Goal: Task Accomplishment & Management: Use online tool/utility

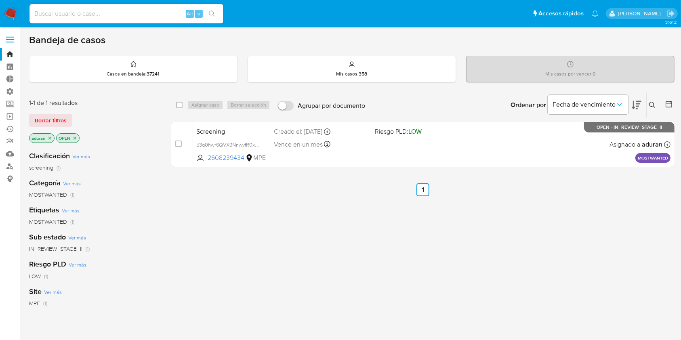
drag, startPoint x: 345, startPoint y: 247, endPoint x: 383, endPoint y: 239, distance: 39.7
click at [378, 244] on div "select-all-cases-checkbox Asignar caso Borrar selección Agrupar por documento O…" at bounding box center [422, 275] width 503 height 366
click at [520, 262] on div "select-all-cases-checkbox Asignar caso Borrar selección Agrupar por documento O…" at bounding box center [422, 275] width 503 height 366
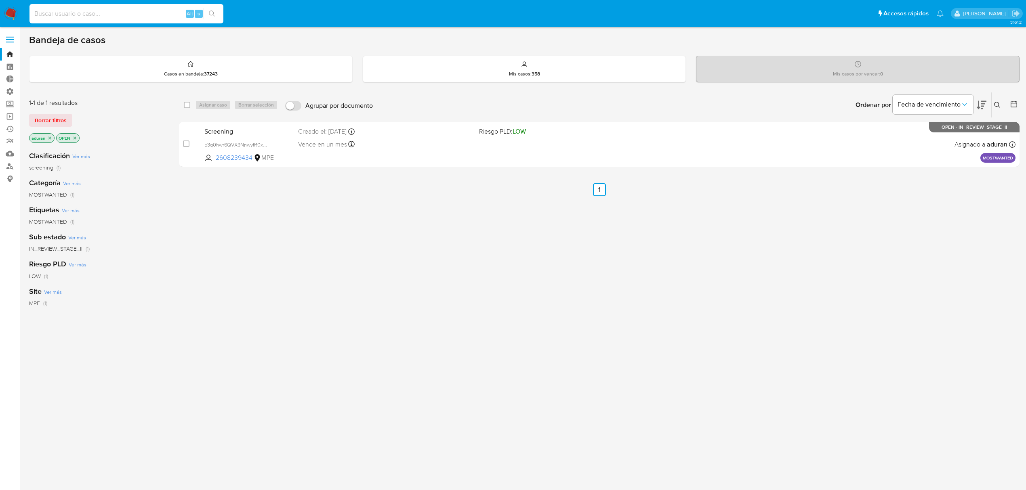
click at [102, 18] on input at bounding box center [126, 13] width 194 height 11
paste input "381095882"
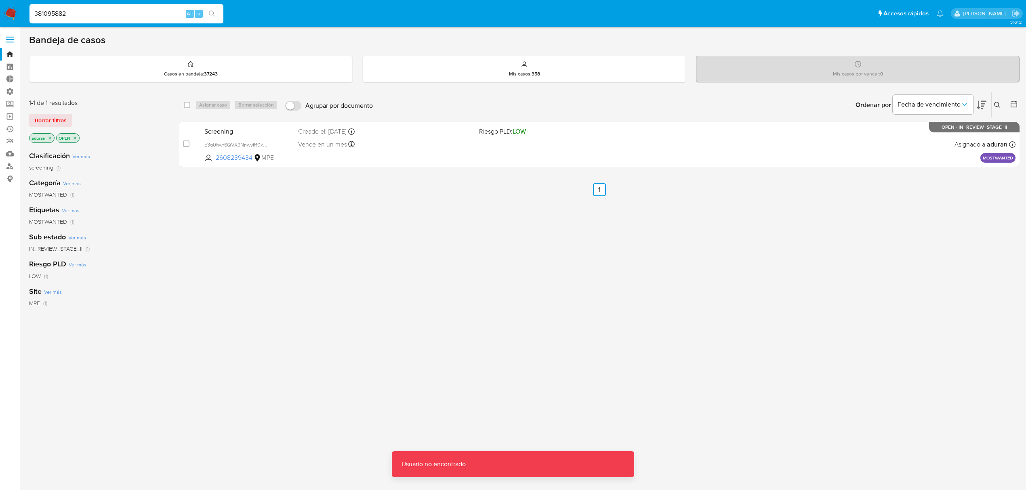
click at [103, 18] on input "381095882" at bounding box center [126, 13] width 194 height 11
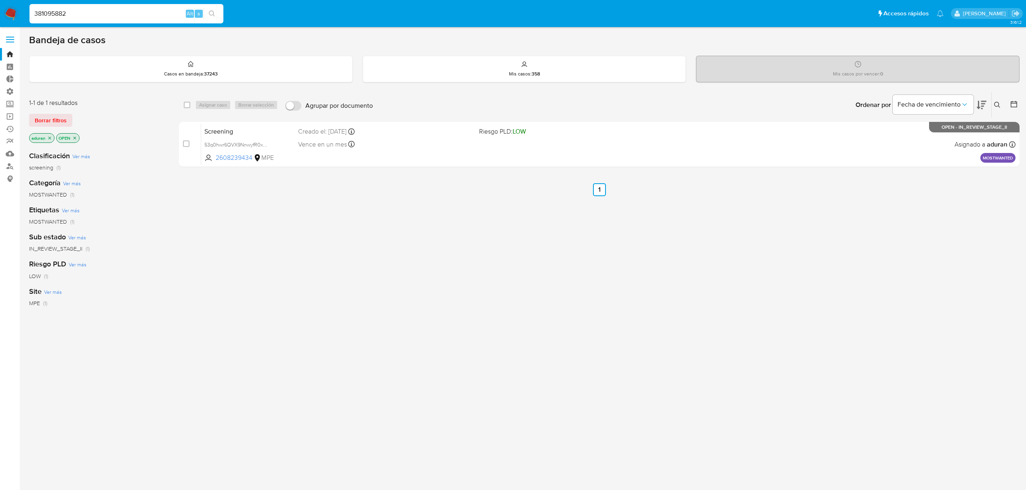
type input "381095882"
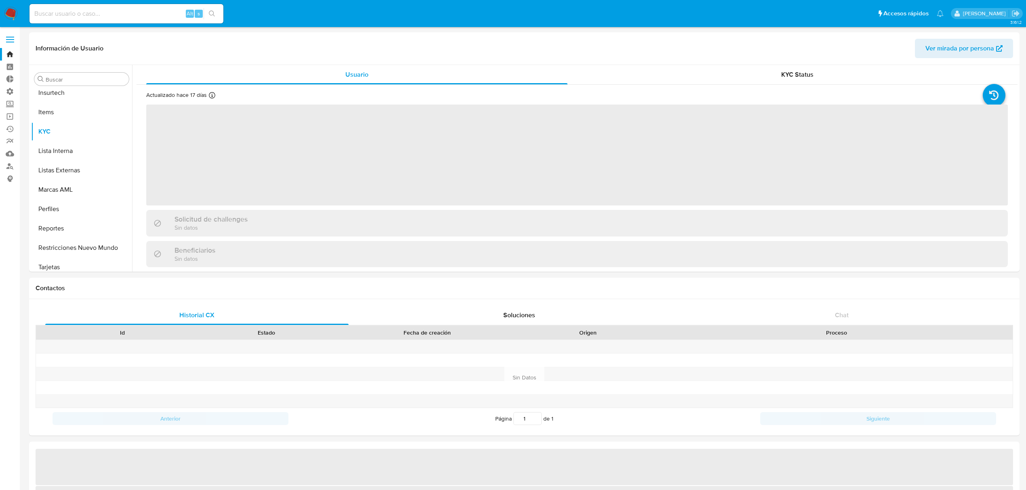
scroll to position [399, 0]
select select "10"
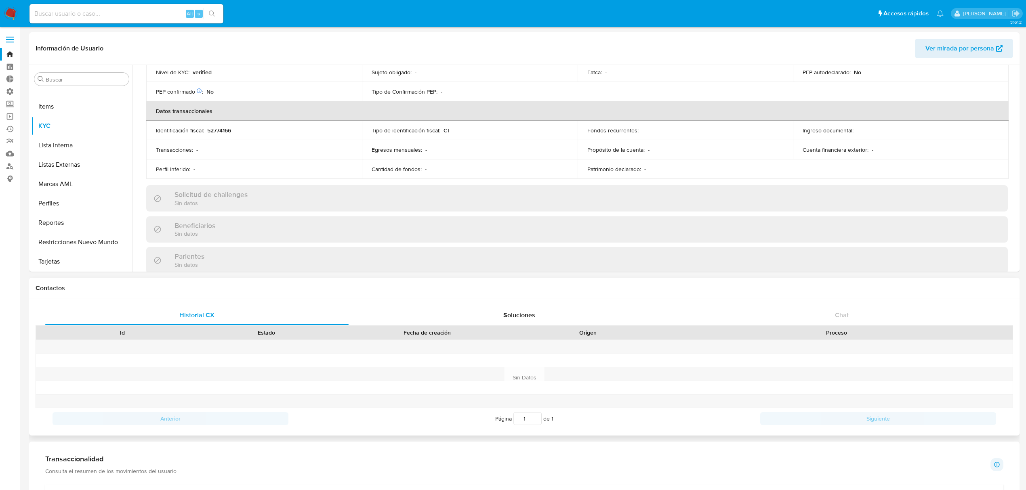
scroll to position [391, 0]
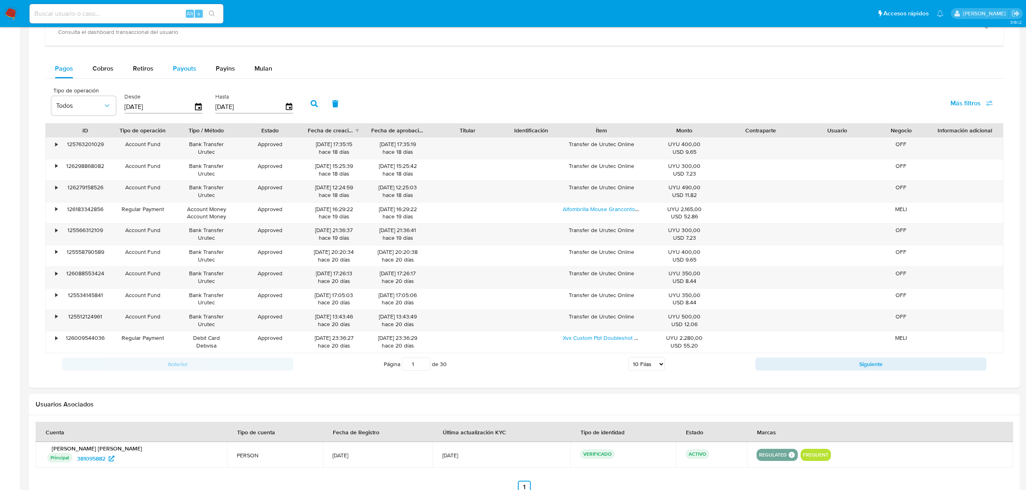
click at [192, 69] on span "Payouts" at bounding box center [184, 68] width 23 height 9
select select "10"
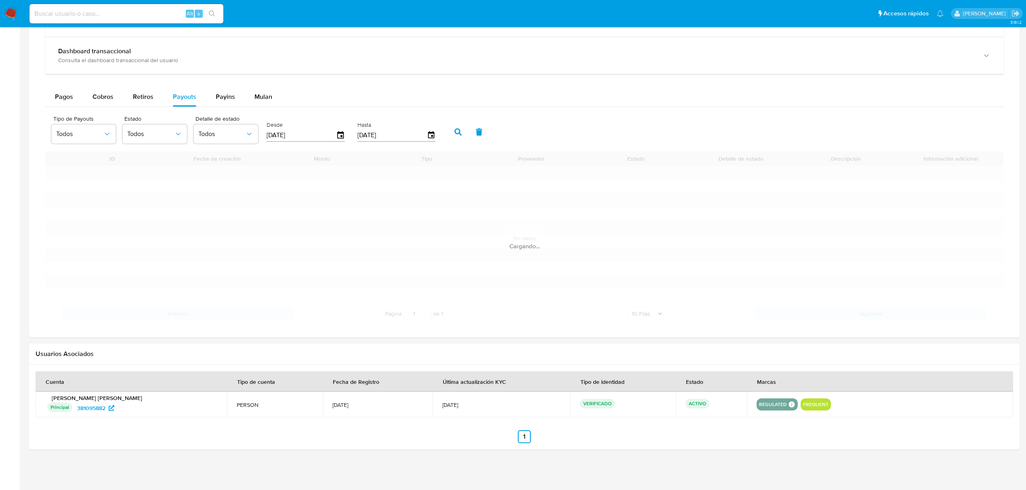
scroll to position [513, 0]
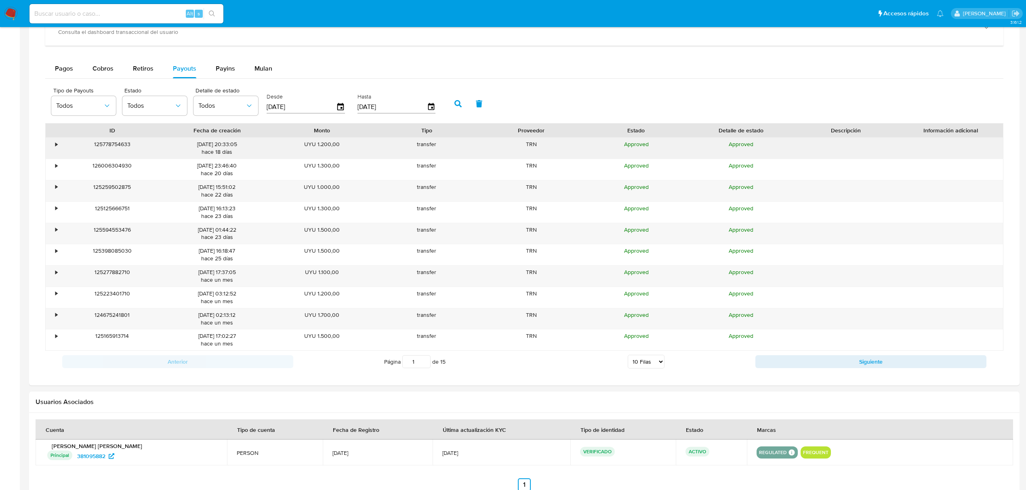
drag, startPoint x: 50, startPoint y: 136, endPoint x: 52, endPoint y: 147, distance: 11.4
click at [53, 137] on div at bounding box center [53, 131] width 14 height 14
click at [49, 153] on div "•" at bounding box center [53, 148] width 14 height 21
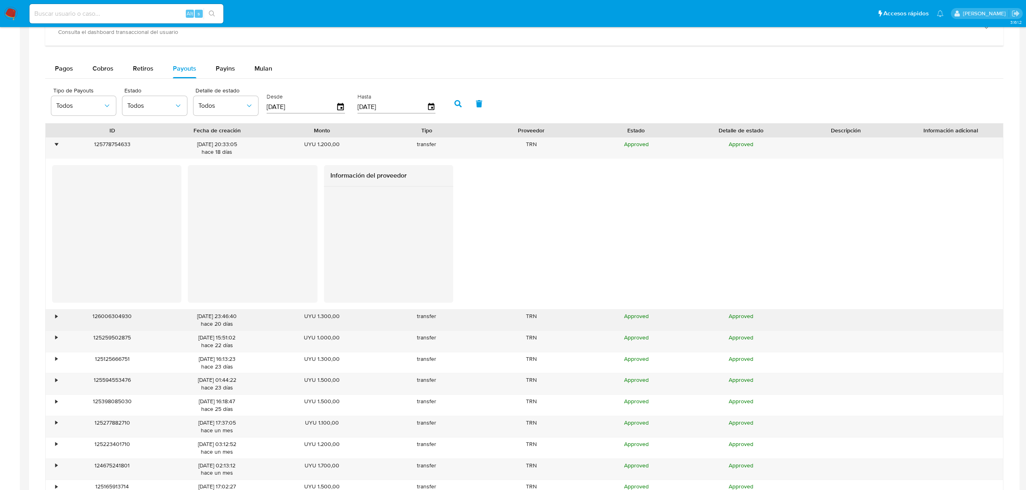
click at [53, 318] on div "•" at bounding box center [53, 320] width 14 height 21
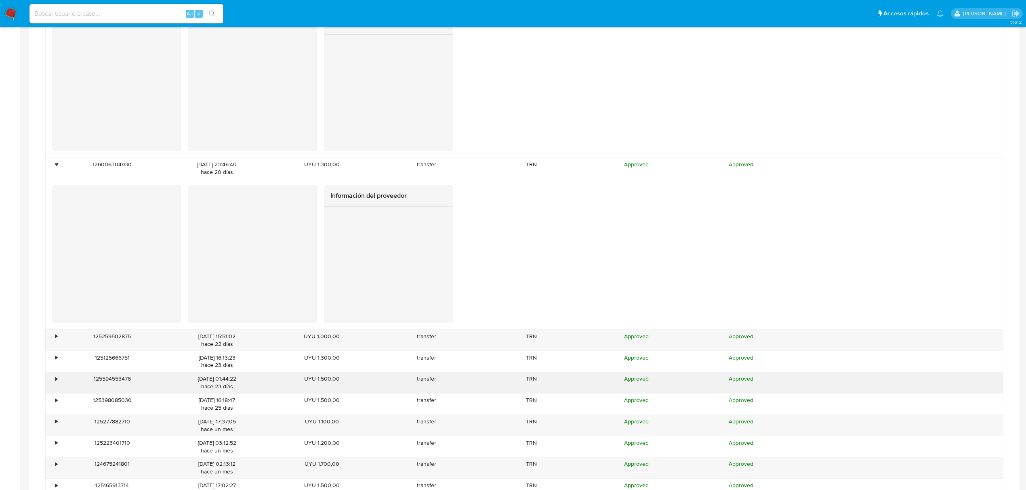
scroll to position [675, 0]
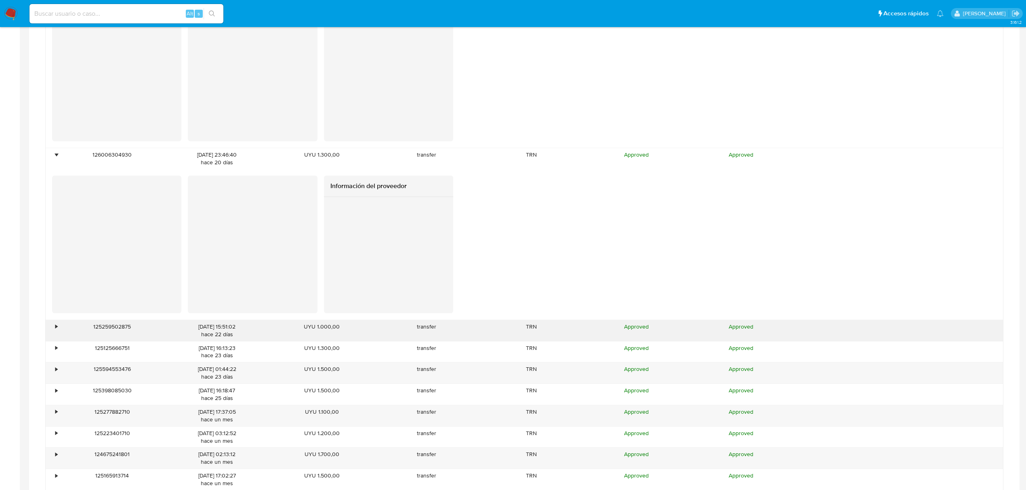
click at [52, 328] on div "•" at bounding box center [53, 330] width 14 height 21
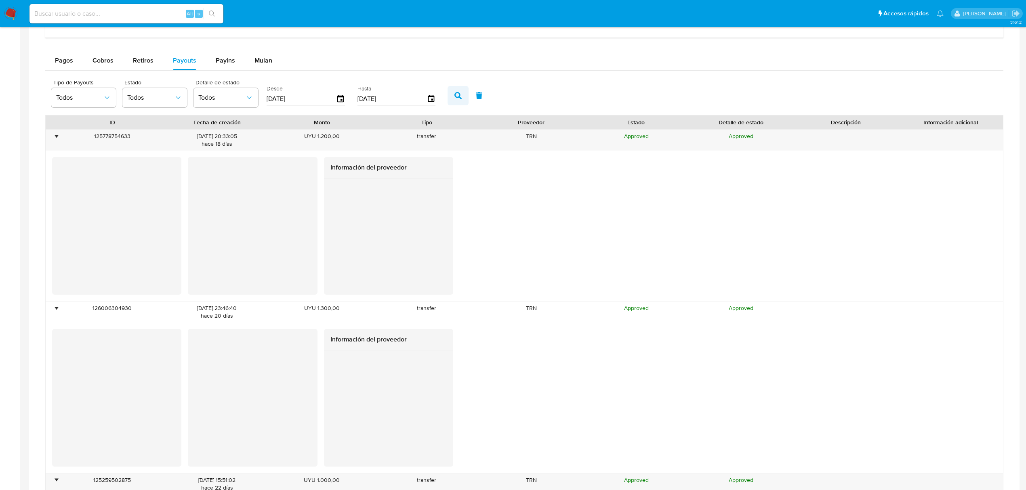
scroll to position [351, 0]
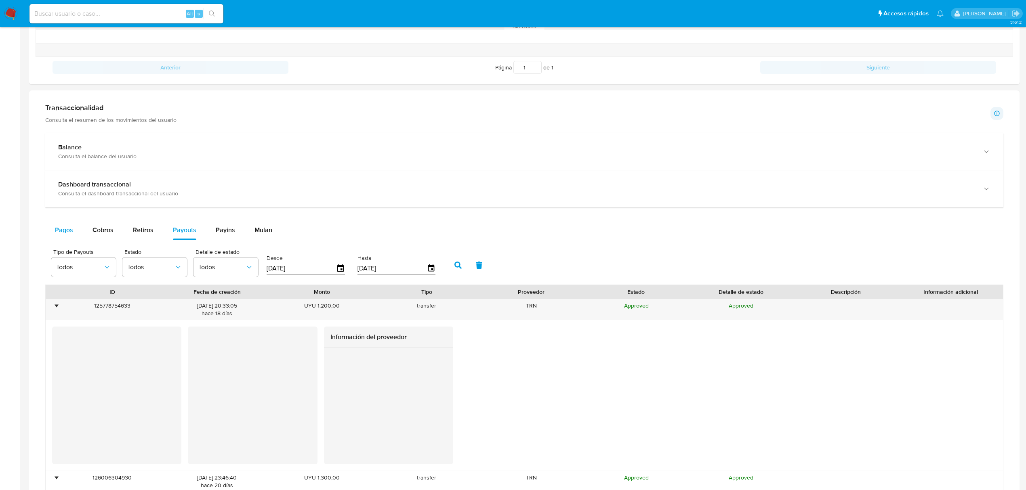
click at [67, 240] on div "Pagos" at bounding box center [64, 230] width 18 height 19
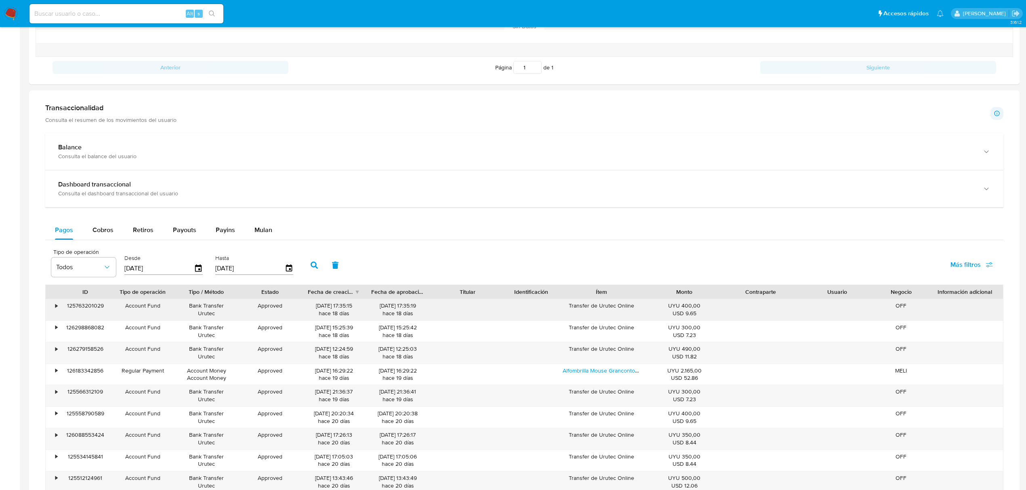
click at [58, 312] on div "•" at bounding box center [53, 309] width 14 height 21
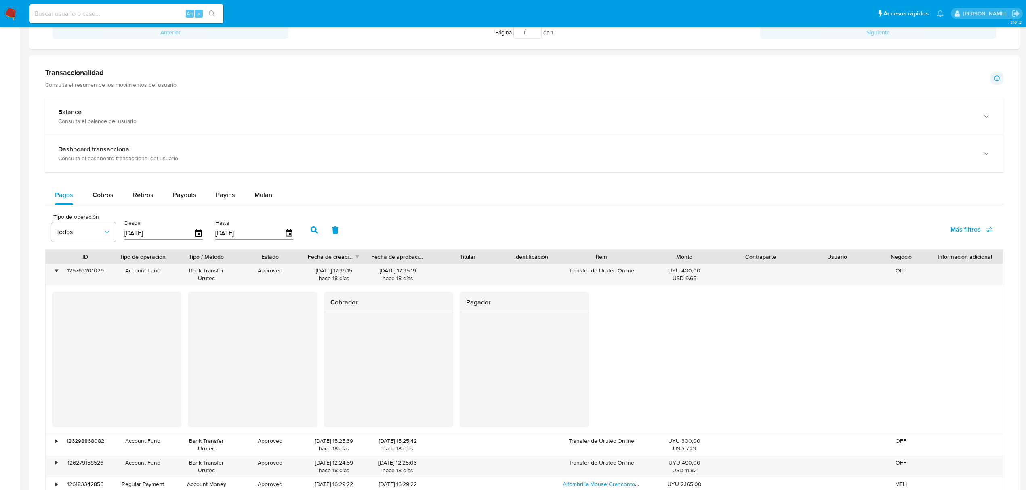
scroll to position [406, 0]
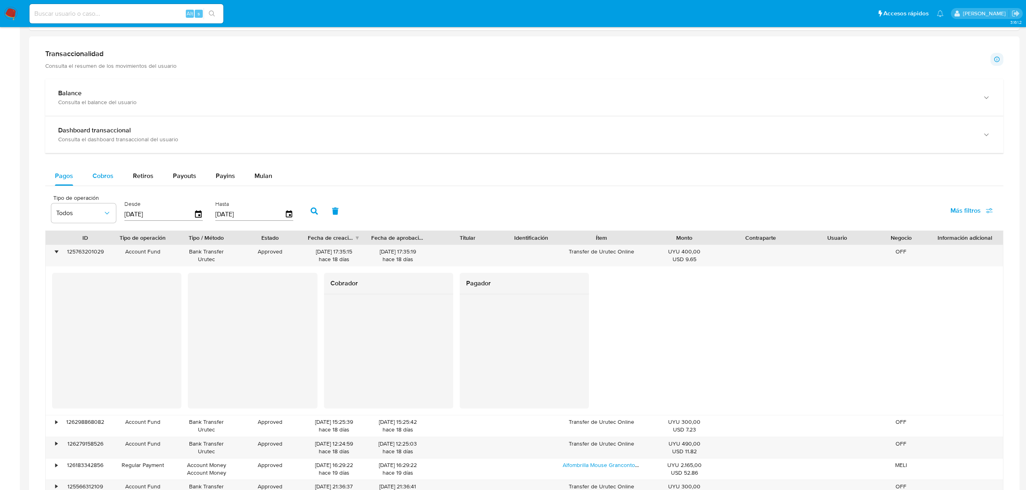
click at [105, 170] on div "Cobros" at bounding box center [102, 175] width 21 height 19
select select "10"
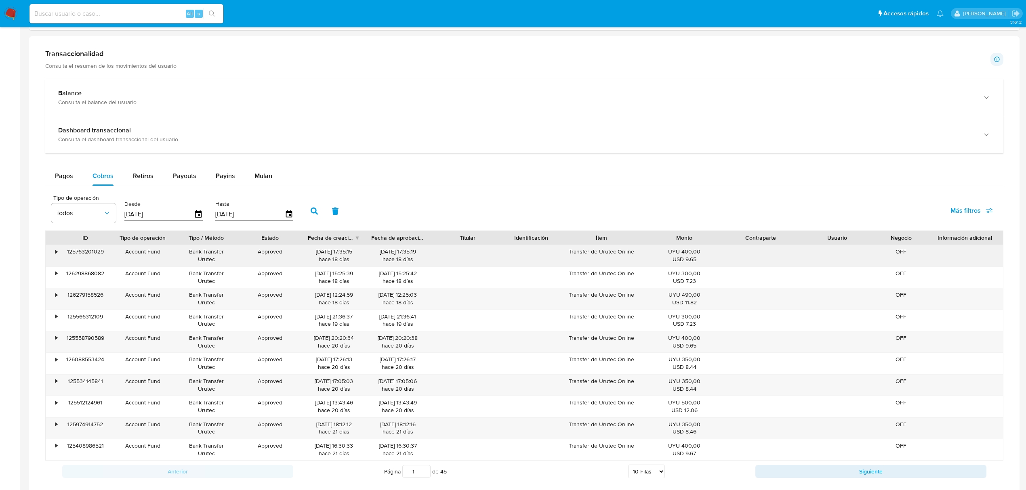
click at [59, 251] on div "•" at bounding box center [53, 255] width 14 height 21
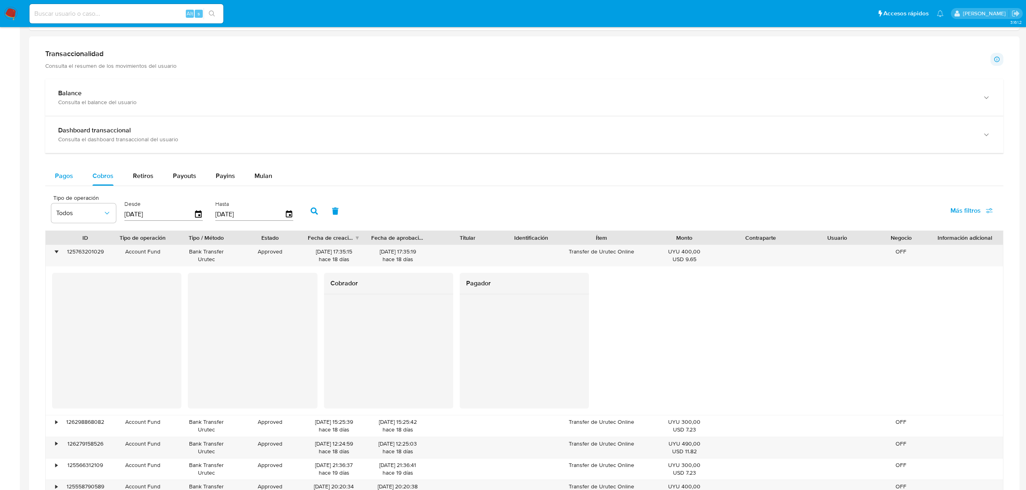
click at [77, 180] on button "Pagos" at bounding box center [64, 175] width 38 height 19
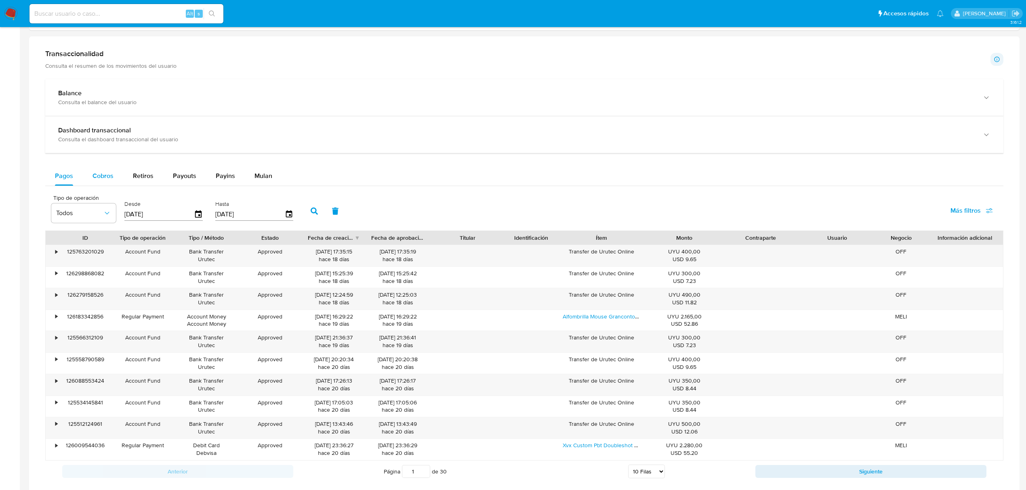
click at [108, 181] on span "Cobros" at bounding box center [102, 175] width 21 height 9
click at [216, 179] on span "Payins" at bounding box center [225, 175] width 19 height 9
select select "10"
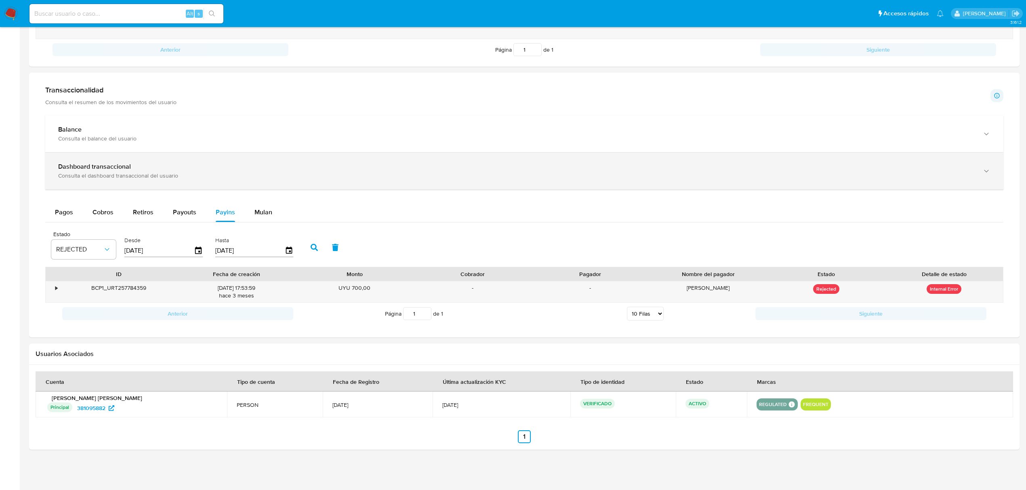
scroll to position [372, 0]
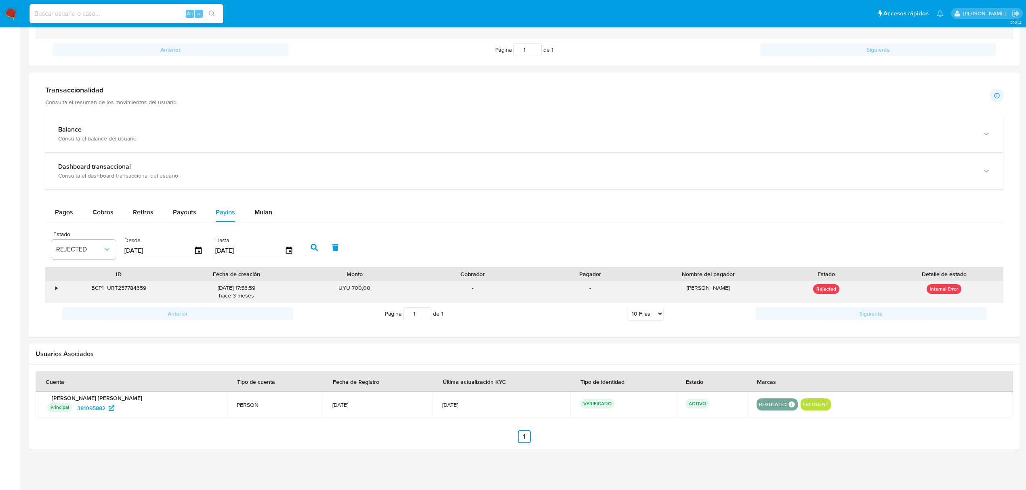
click at [54, 285] on div "•" at bounding box center [53, 292] width 14 height 21
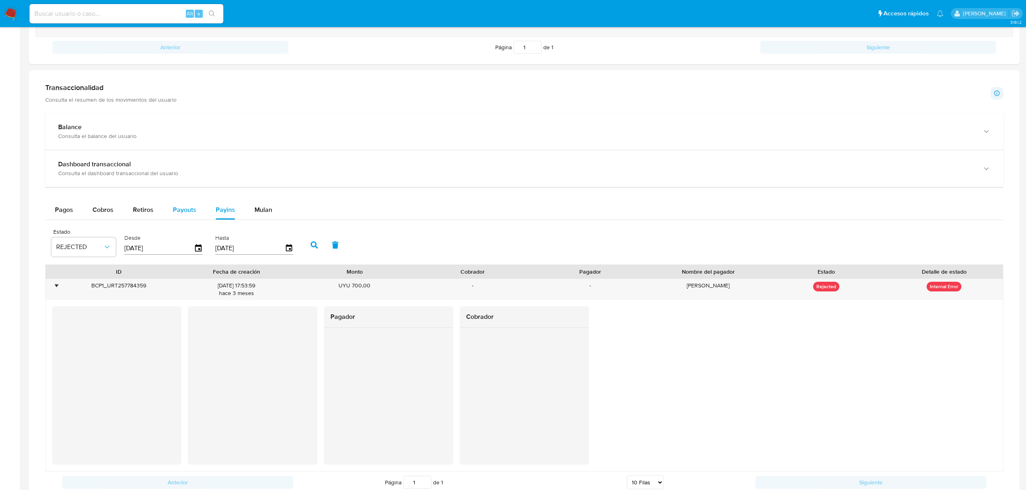
click at [191, 214] on span "Payouts" at bounding box center [184, 209] width 23 height 9
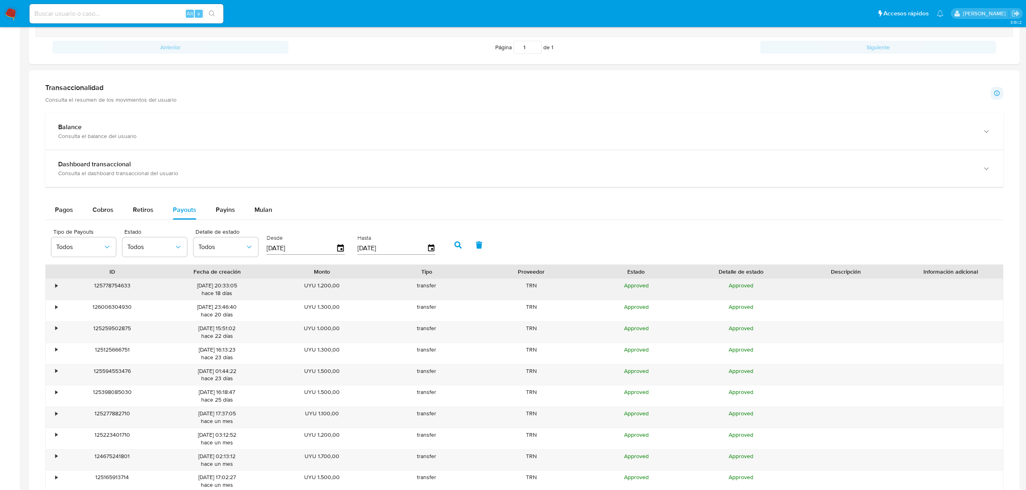
click at [60, 290] on div "125778754633" at bounding box center [112, 289] width 105 height 21
click at [54, 288] on div "•" at bounding box center [53, 289] width 14 height 21
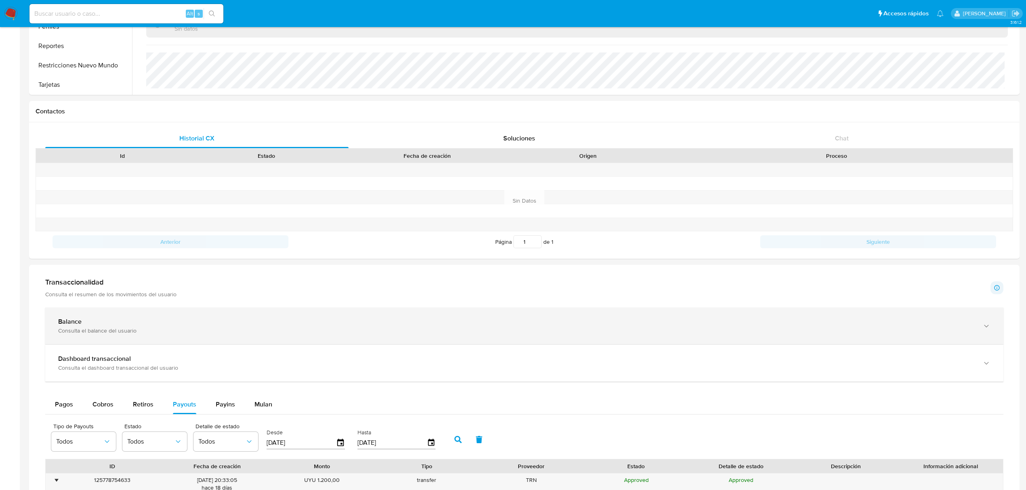
click at [115, 332] on div "Consulta el balance del usuario" at bounding box center [516, 330] width 916 height 7
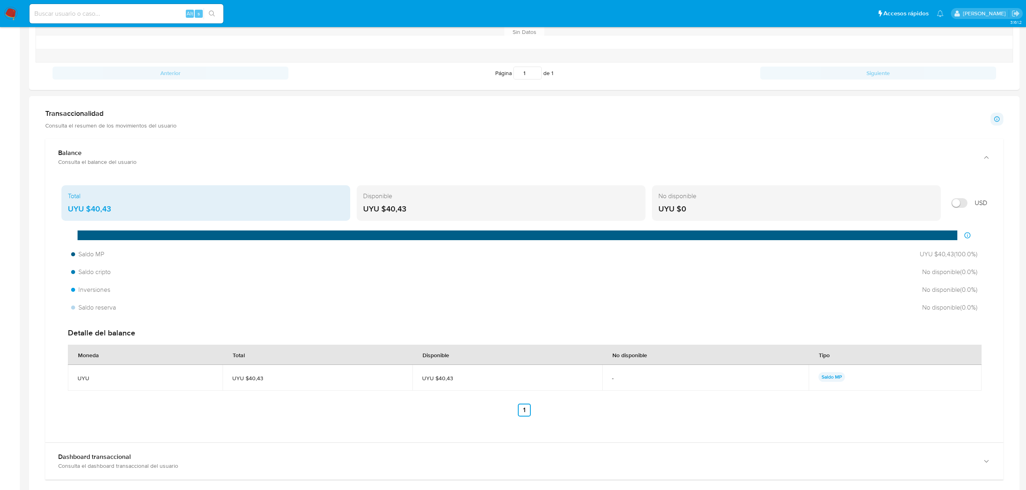
scroll to position [444, 0]
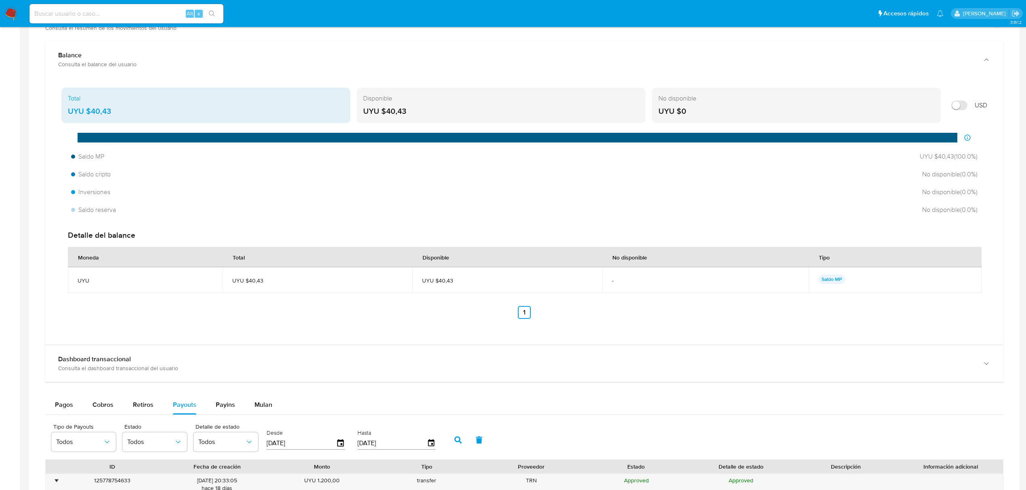
drag, startPoint x: 264, startPoint y: 280, endPoint x: 248, endPoint y: 282, distance: 16.6
click at [248, 282] on span "UYU $40,43" at bounding box center [317, 280] width 170 height 7
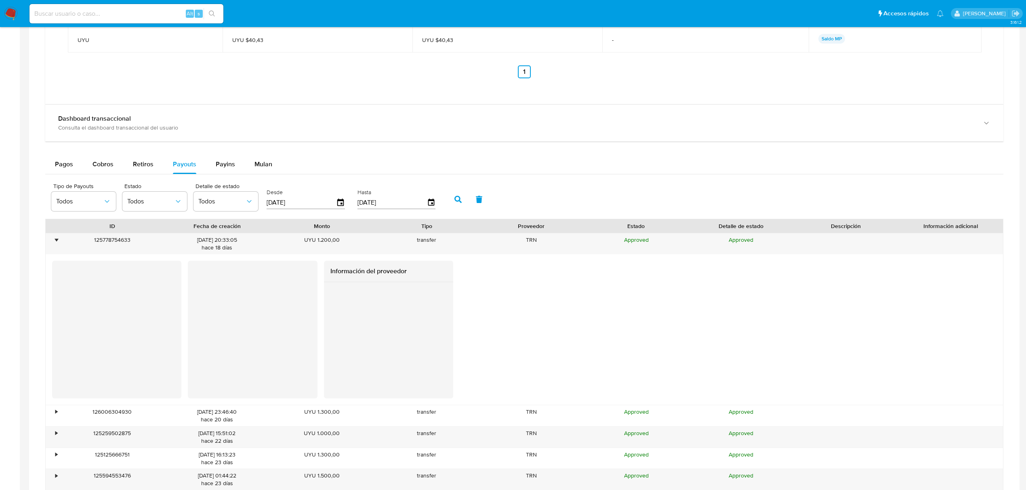
scroll to position [713, 0]
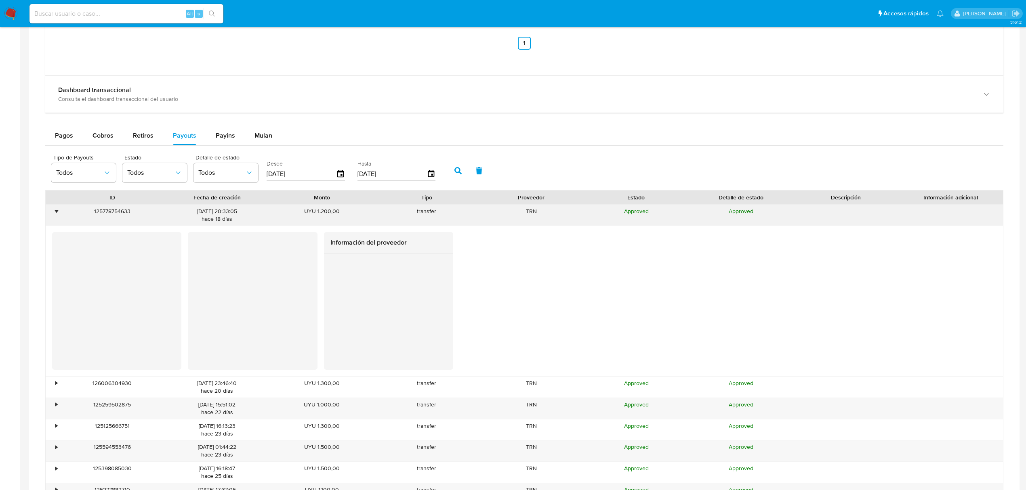
click at [53, 221] on div "•" at bounding box center [53, 215] width 14 height 21
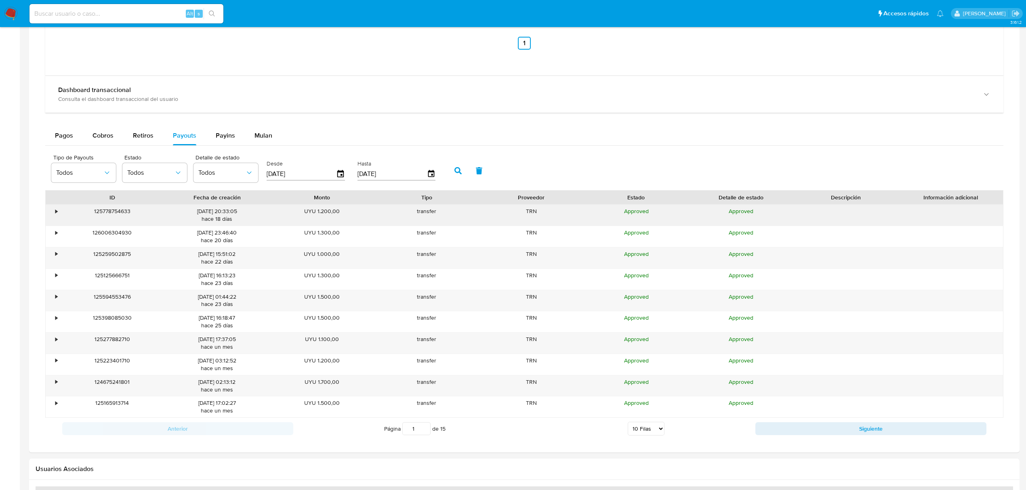
click at [53, 210] on div "•" at bounding box center [53, 215] width 14 height 21
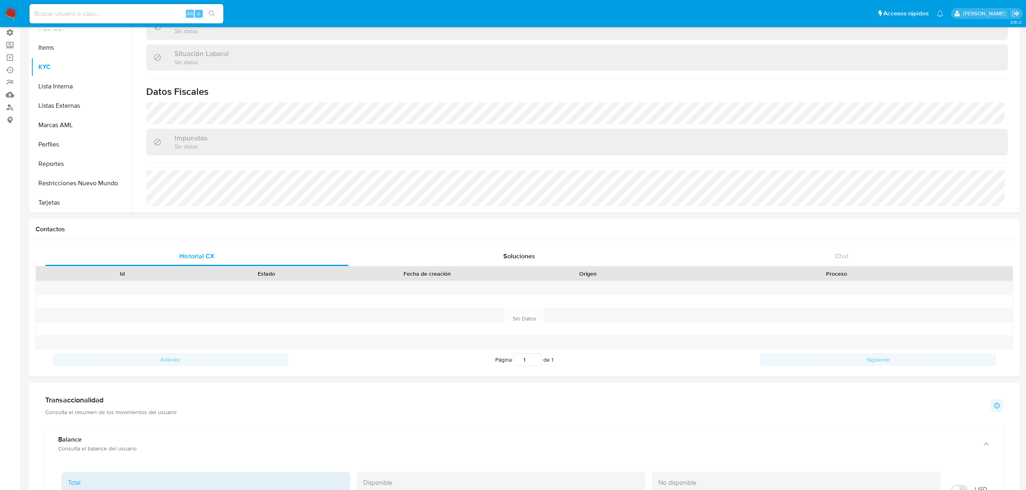
scroll to position [0, 0]
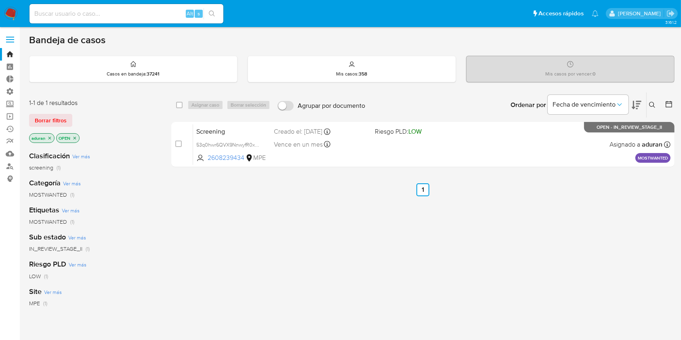
click at [135, 11] on input at bounding box center [126, 13] width 194 height 11
paste input "2720334595"
type input "2720334595"
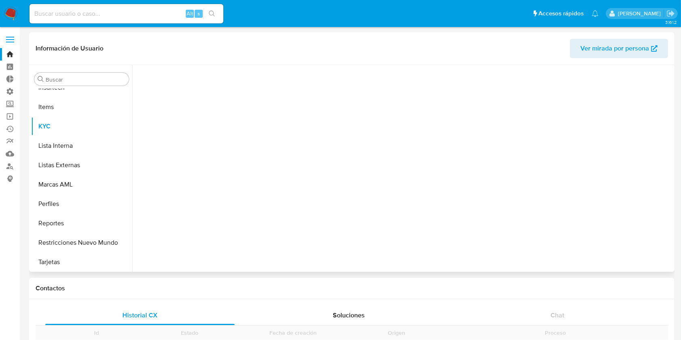
scroll to position [399, 0]
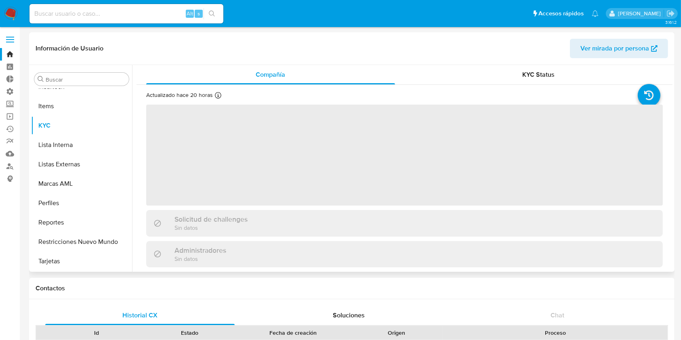
select select "10"
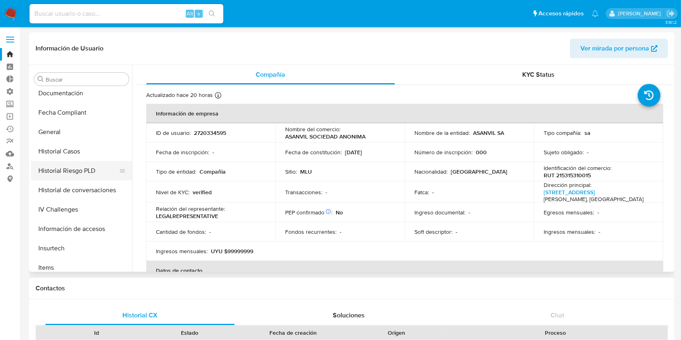
scroll to position [130, 0]
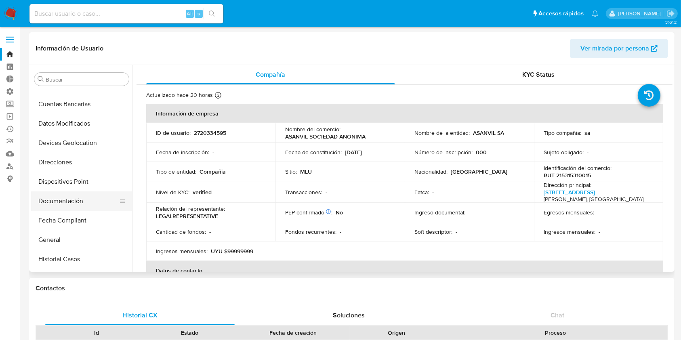
click at [86, 203] on button "Documentación" at bounding box center [78, 200] width 95 height 19
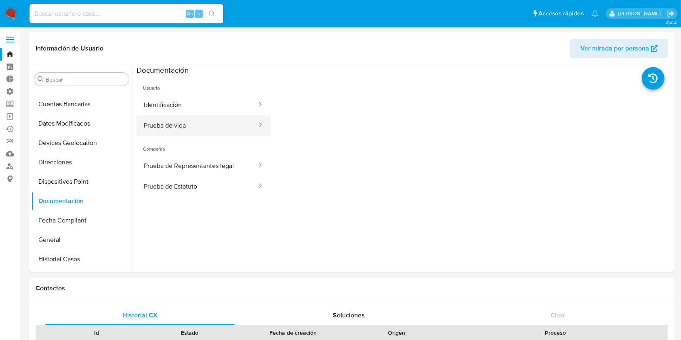
click at [217, 124] on button "Prueba de vida" at bounding box center [197, 125] width 121 height 21
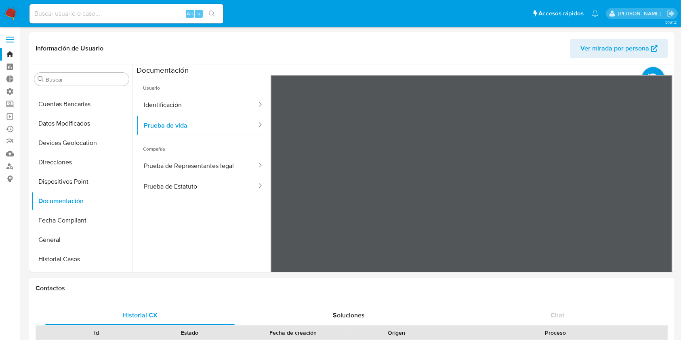
click at [486, 40] on div "Información de Usuario Ver mirada por persona Buscar Anticipos de dinero Aproba…" at bounding box center [351, 152] width 645 height 240
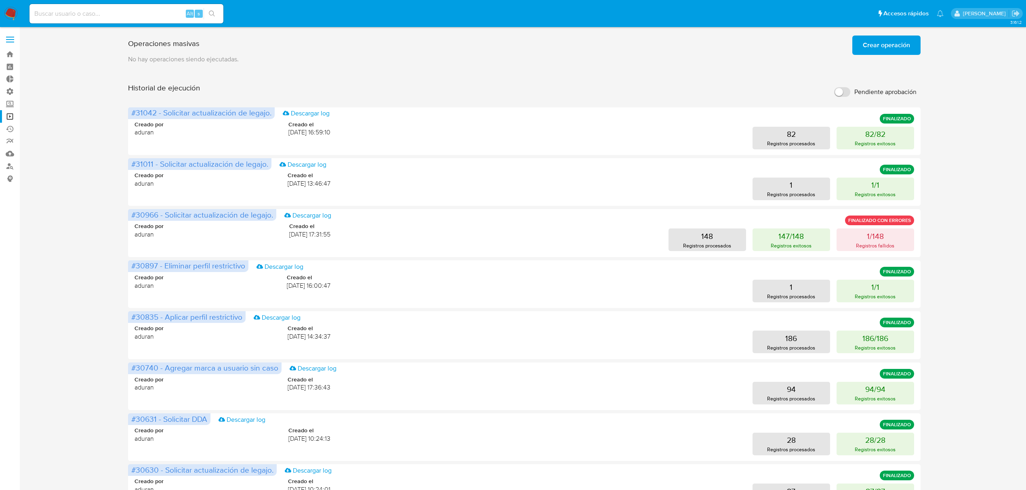
click at [168, 12] on input at bounding box center [126, 13] width 194 height 11
paste input "iRvZQOD1JXGBux8LMtsGGeSf"
type input "iRvZQOD1JXGBux8LMtsGGeSf"
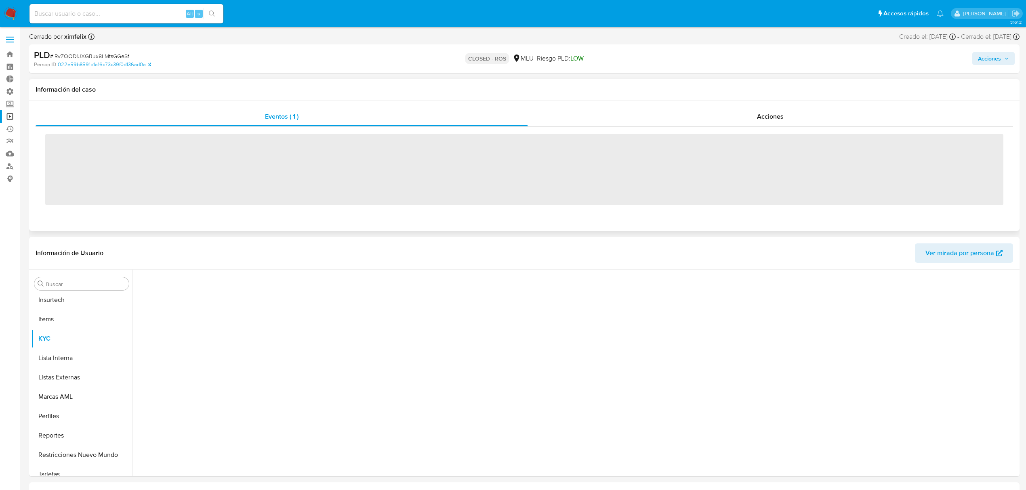
scroll to position [399, 0]
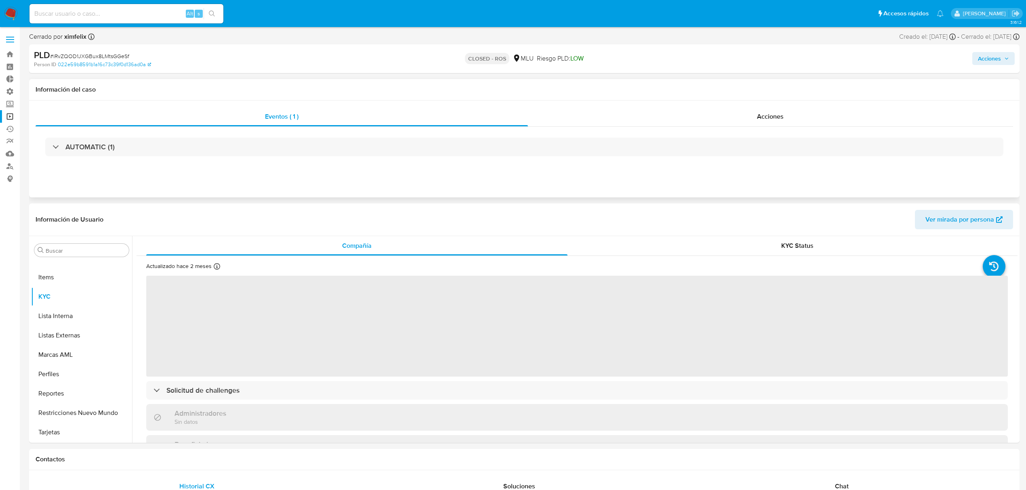
select select "10"
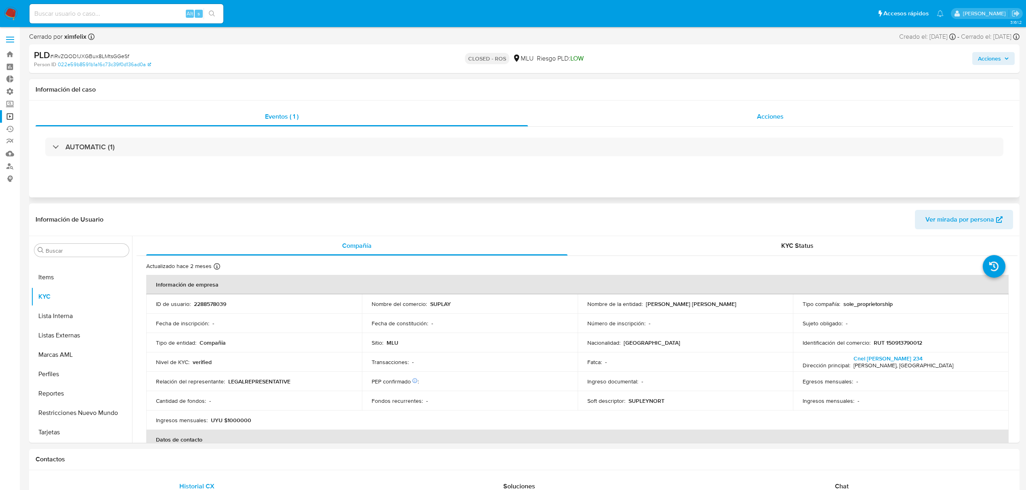
click at [787, 118] on div "Acciones" at bounding box center [771, 116] width 486 height 19
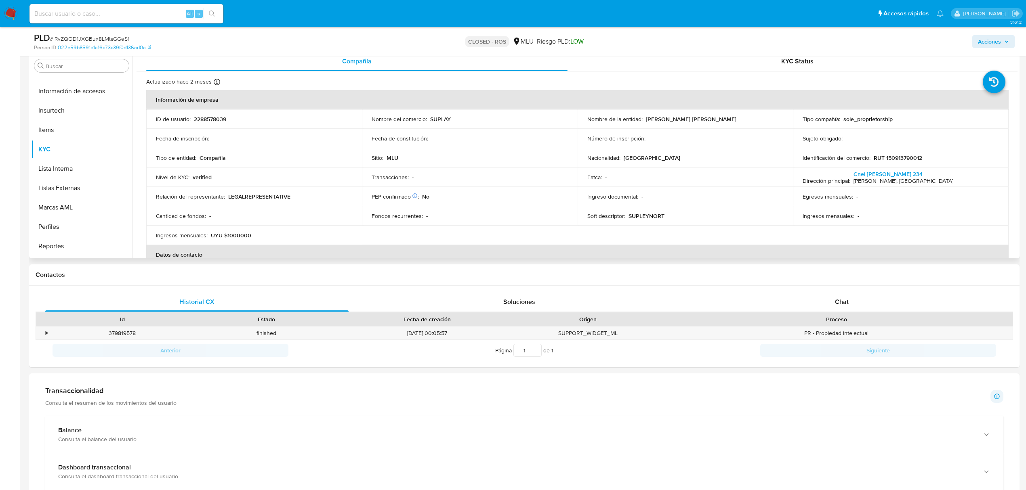
scroll to position [346, 0]
click at [71, 223] on button "Marcas AML" at bounding box center [78, 223] width 95 height 19
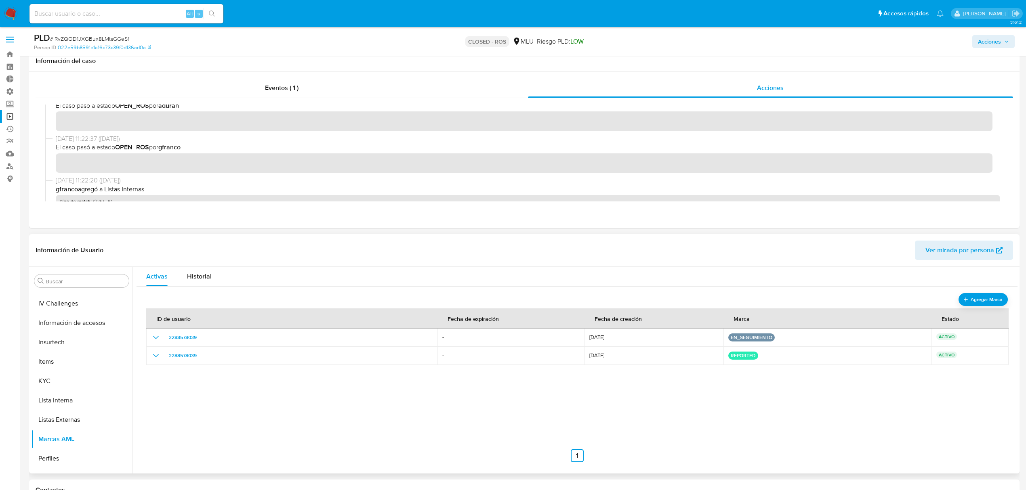
scroll to position [54, 0]
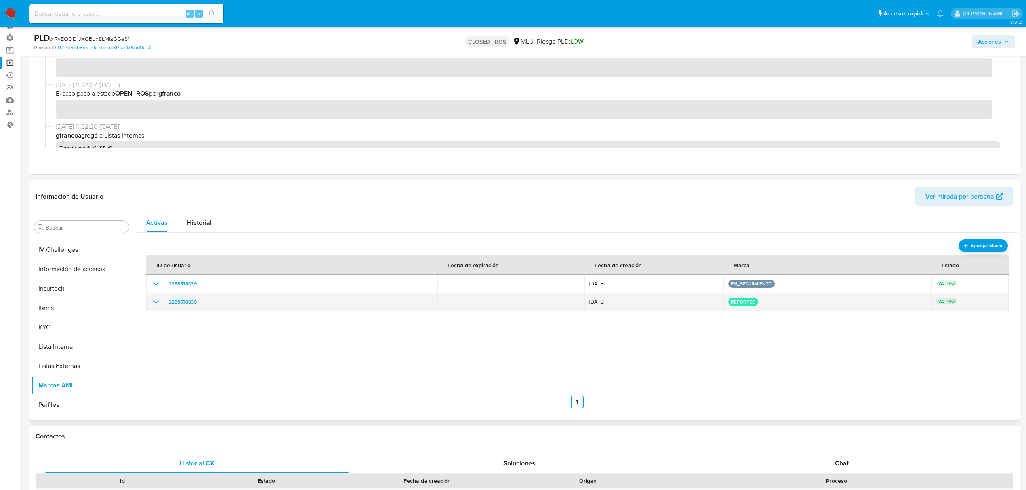
click at [154, 302] on icon "show_hidden_detail_by_id_2288578039" at bounding box center [156, 302] width 10 height 10
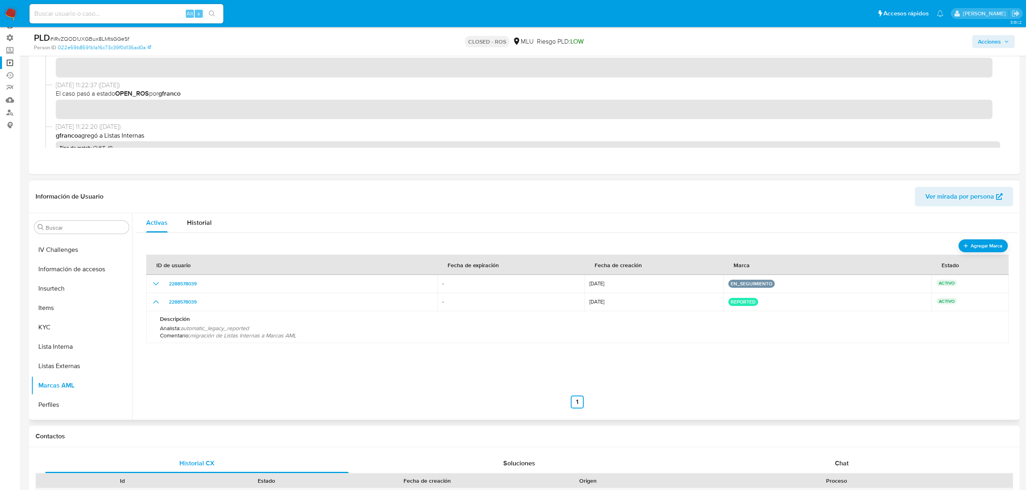
drag, startPoint x: 306, startPoint y: 336, endPoint x: 445, endPoint y: 331, distance: 139.0
click at [445, 331] on div "Analista : automatic_legacy_reported Comentario : migración de Listas Internas …" at bounding box center [577, 332] width 835 height 15
click at [78, 353] on button "Historial Casos" at bounding box center [78, 353] width 95 height 19
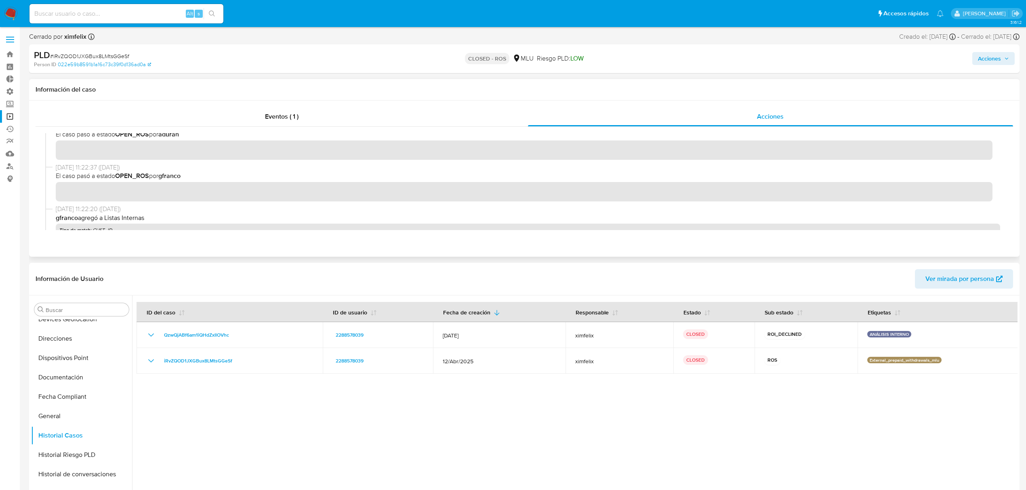
scroll to position [0, 0]
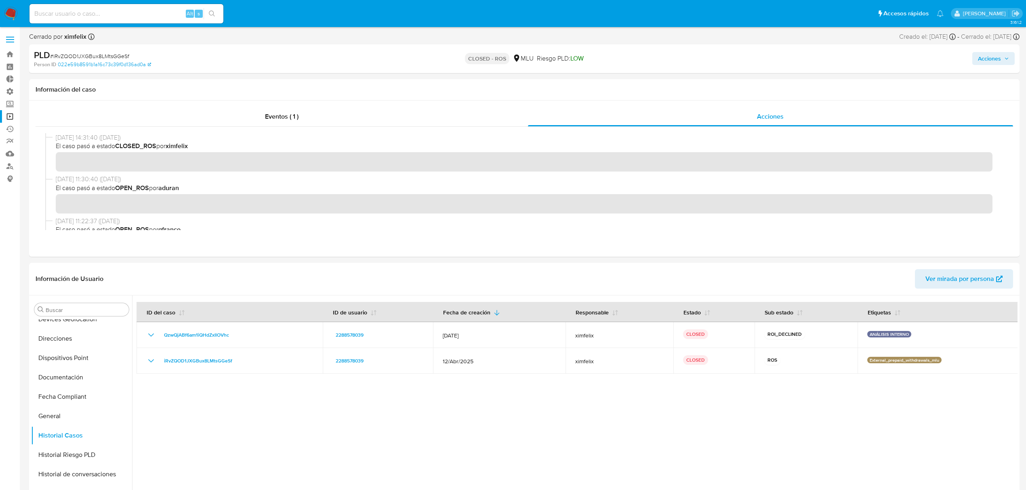
drag, startPoint x: 12, startPoint y: 15, endPoint x: 34, endPoint y: 35, distance: 30.0
click at [11, 14] on img at bounding box center [11, 14] width 14 height 14
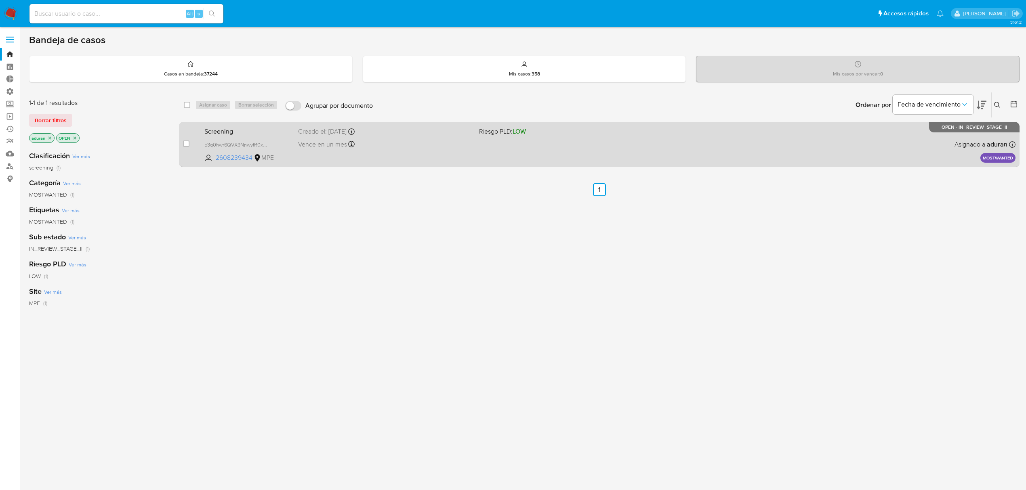
click at [409, 154] on div "Screening 53q0hwr6QVX9NnwyfR0xK3Ko 2608239434 MPE Riesgo PLD: LOW Creado el: 01…" at bounding box center [608, 144] width 814 height 41
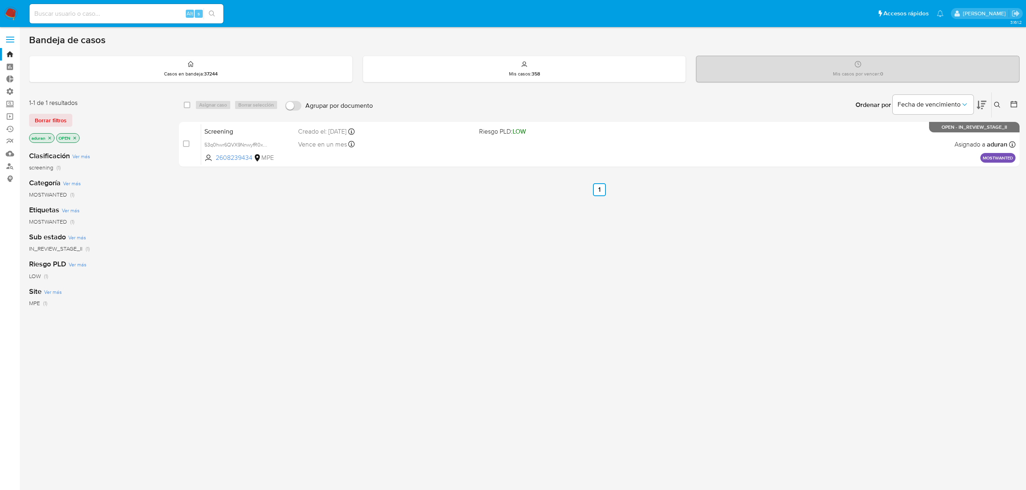
click at [6, 6] on nav "Pausado Ver notificaciones Alt s Accesos rápidos Presiona las siguientes teclas…" at bounding box center [513, 13] width 1026 height 27
click at [6, 13] on img at bounding box center [11, 14] width 14 height 14
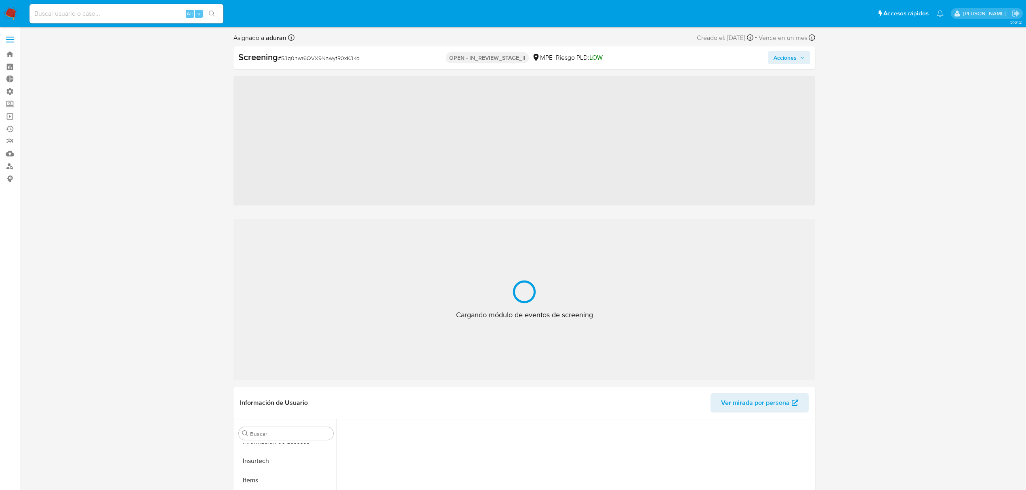
scroll to position [380, 0]
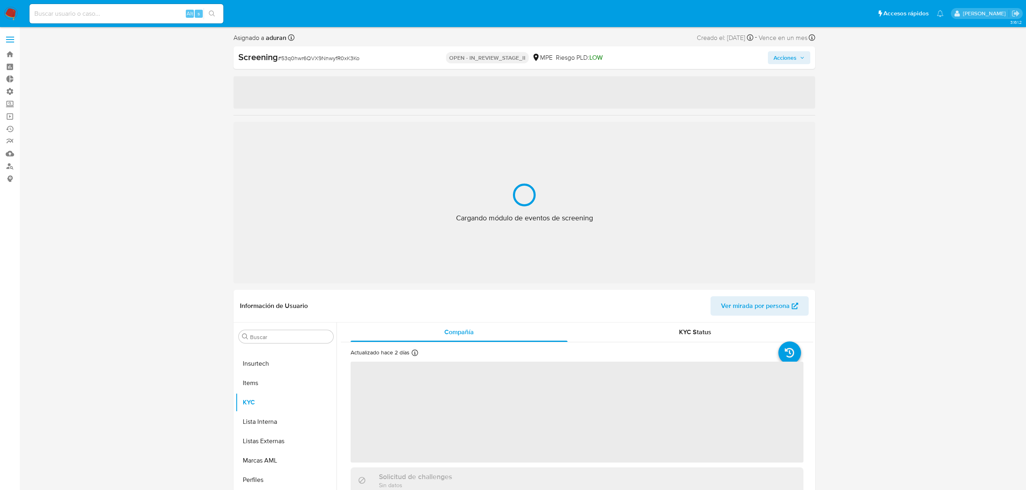
select select "10"
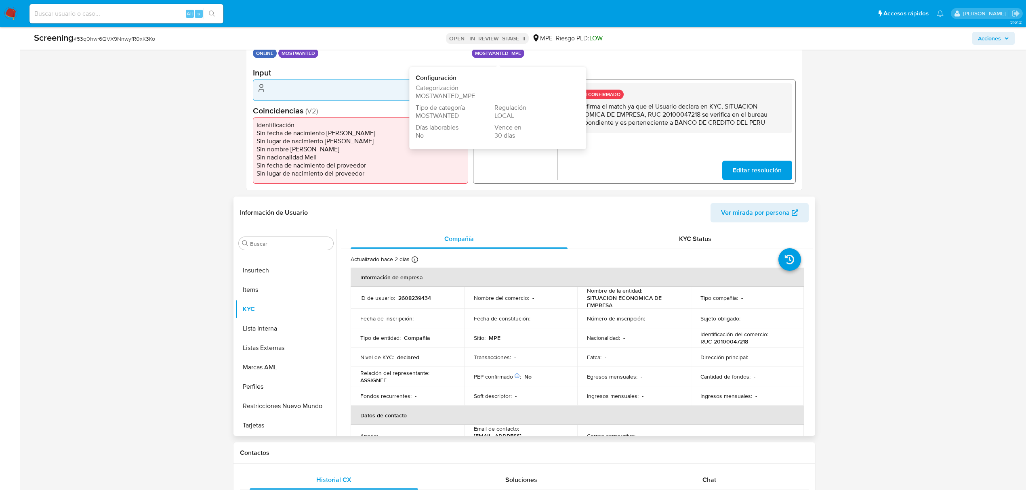
scroll to position [269, 0]
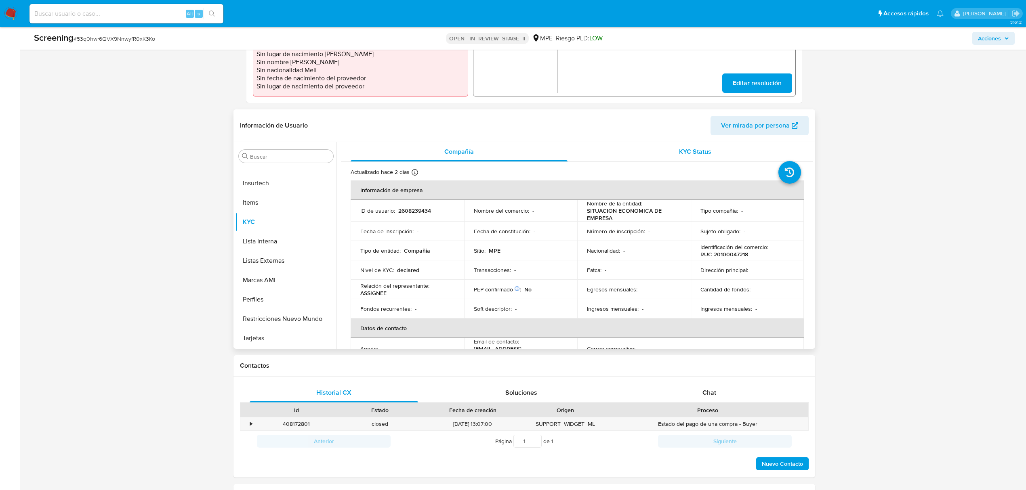
click at [671, 151] on div "KYC Status" at bounding box center [695, 151] width 217 height 19
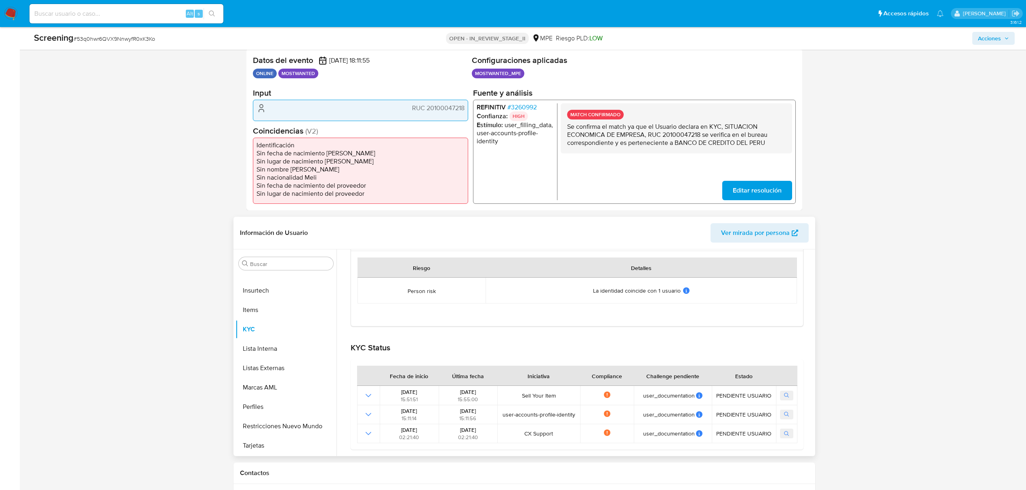
scroll to position [0, 0]
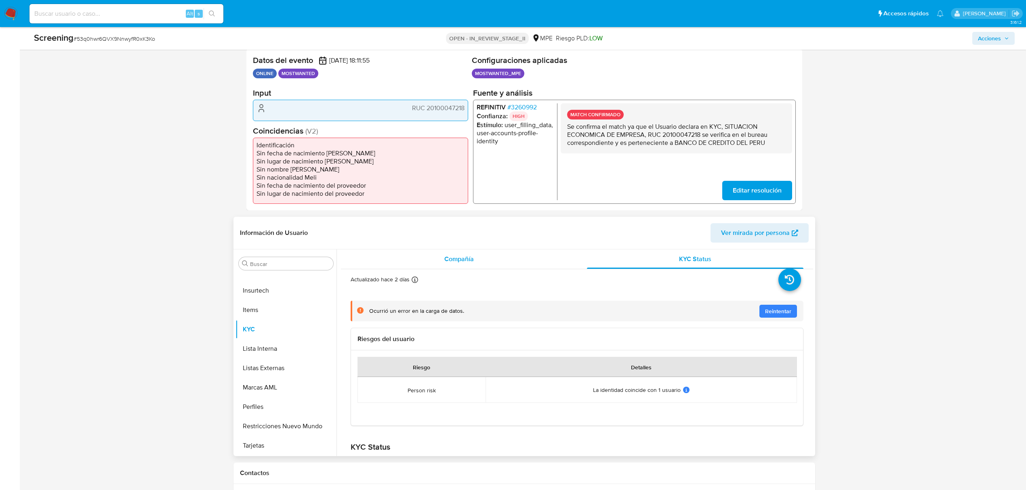
click at [442, 253] on div "Compañía" at bounding box center [459, 259] width 217 height 19
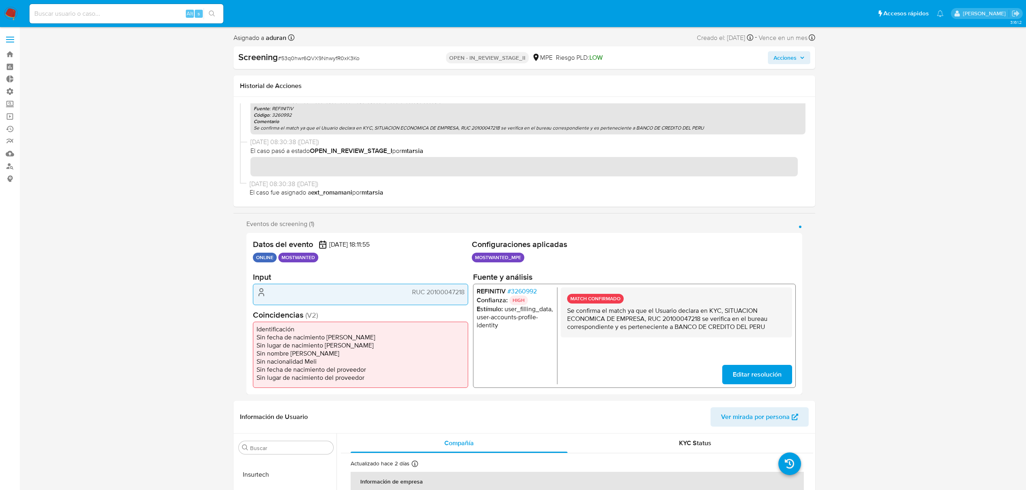
click at [787, 59] on span "Acciones" at bounding box center [785, 57] width 23 height 13
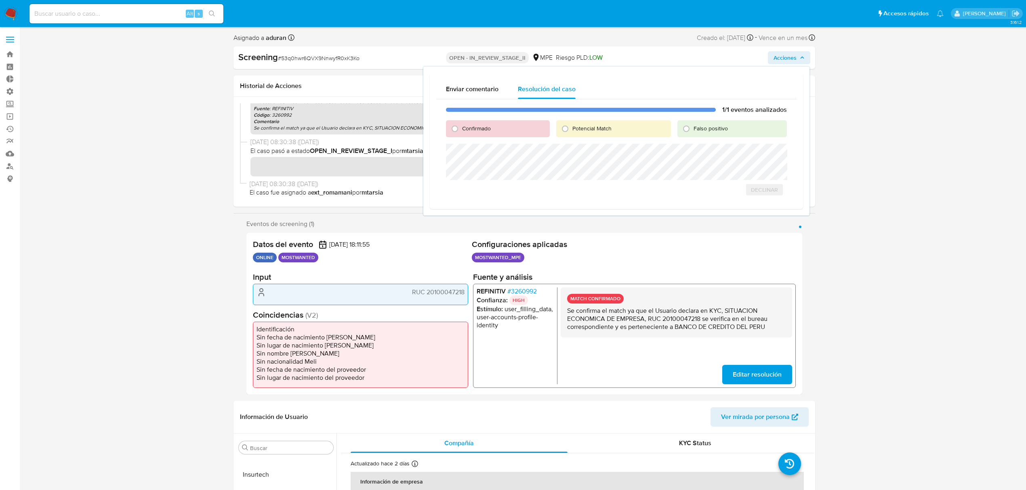
drag, startPoint x: 478, startPoint y: 130, endPoint x: 480, endPoint y: 141, distance: 11.0
click at [478, 130] on span "Confirmado" at bounding box center [476, 128] width 29 height 8
click at [461, 130] on input "Confirmado" at bounding box center [454, 128] width 13 height 13
radio input "true"
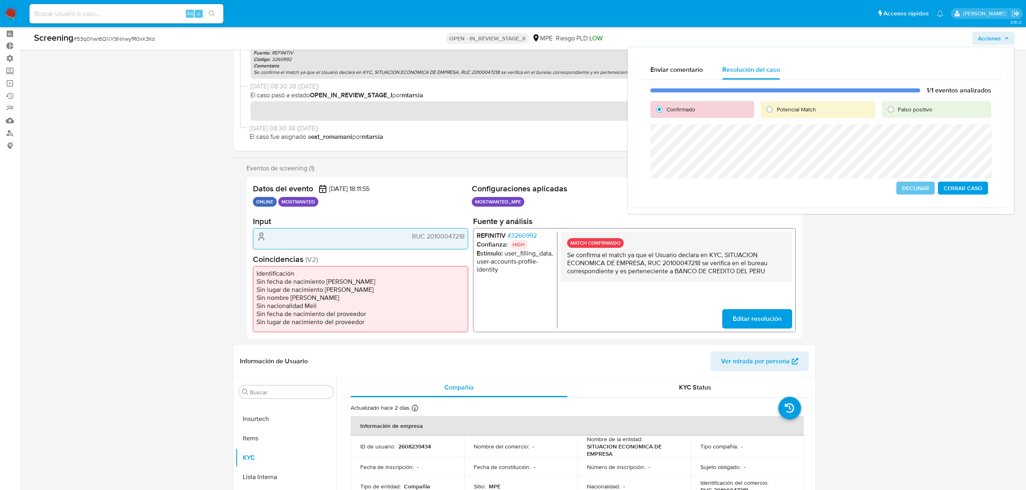
scroll to position [34, 0]
click at [962, 186] on span "Cerrar Caso" at bounding box center [963, 188] width 39 height 11
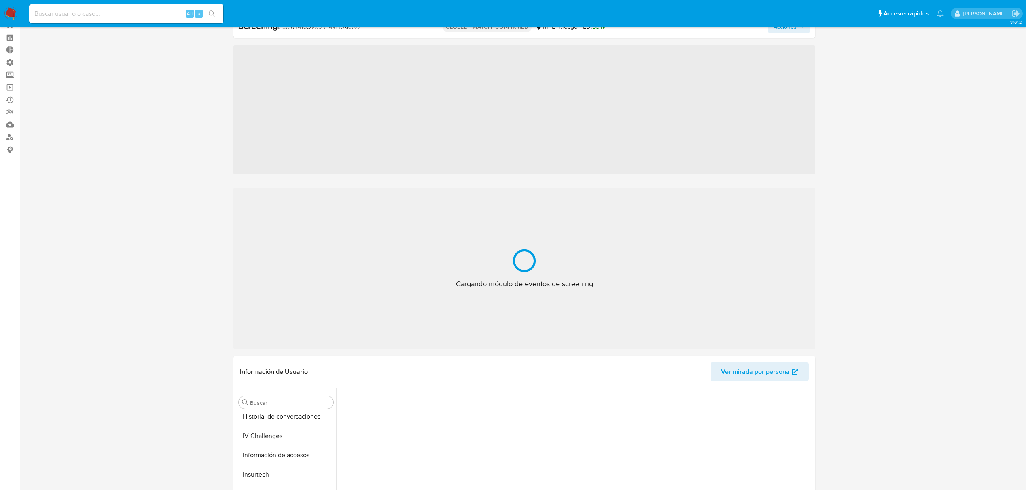
scroll to position [380, 0]
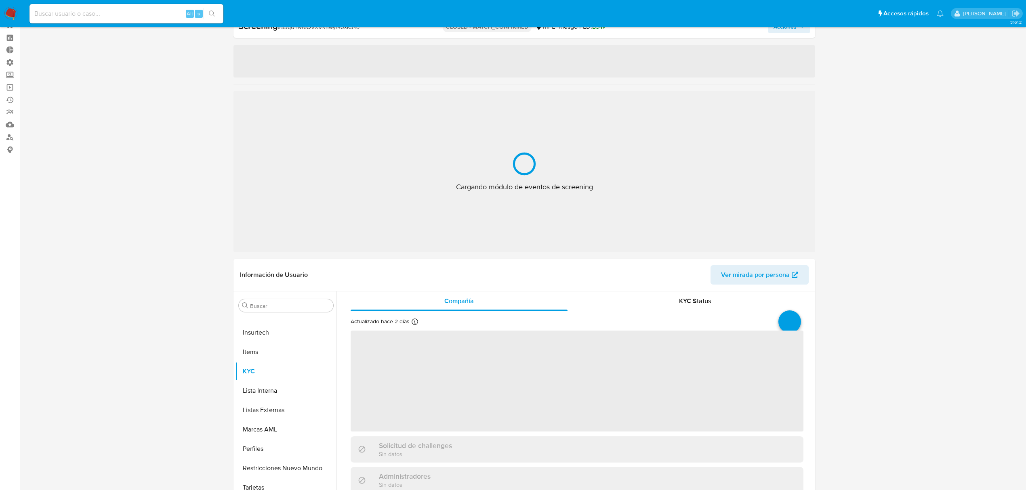
select select "10"
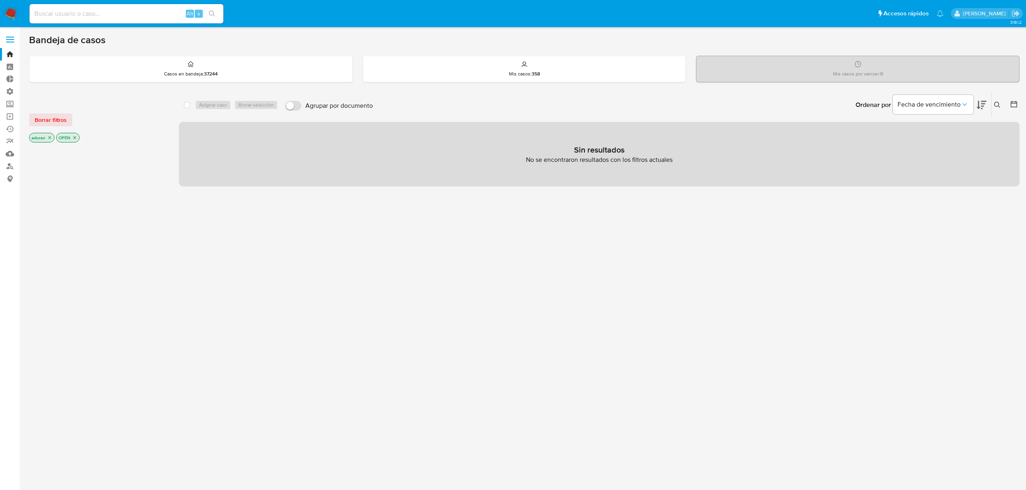
click at [73, 136] on p "OPEN" at bounding box center [68, 137] width 23 height 9
click at [74, 139] on icon "close-filter" at bounding box center [74, 137] width 5 height 5
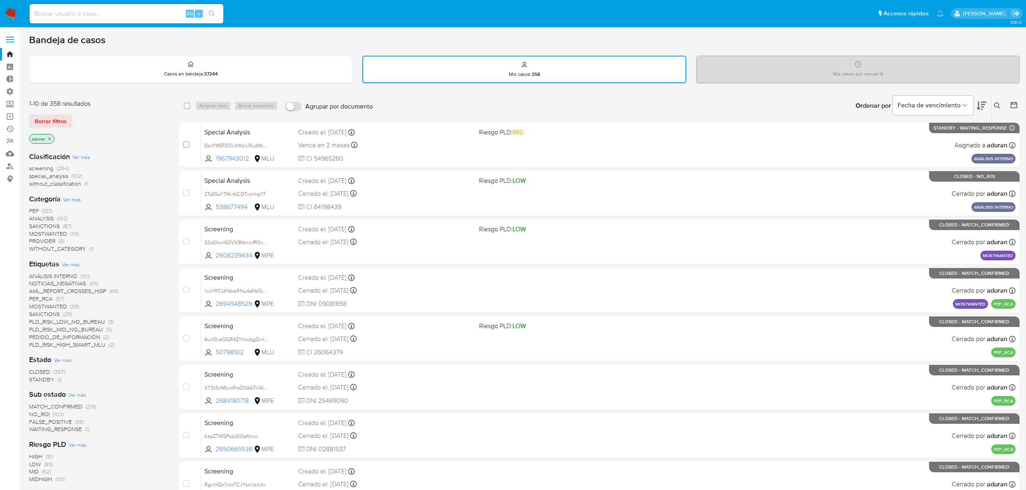
click at [40, 376] on span "STANDBY" at bounding box center [41, 380] width 25 height 8
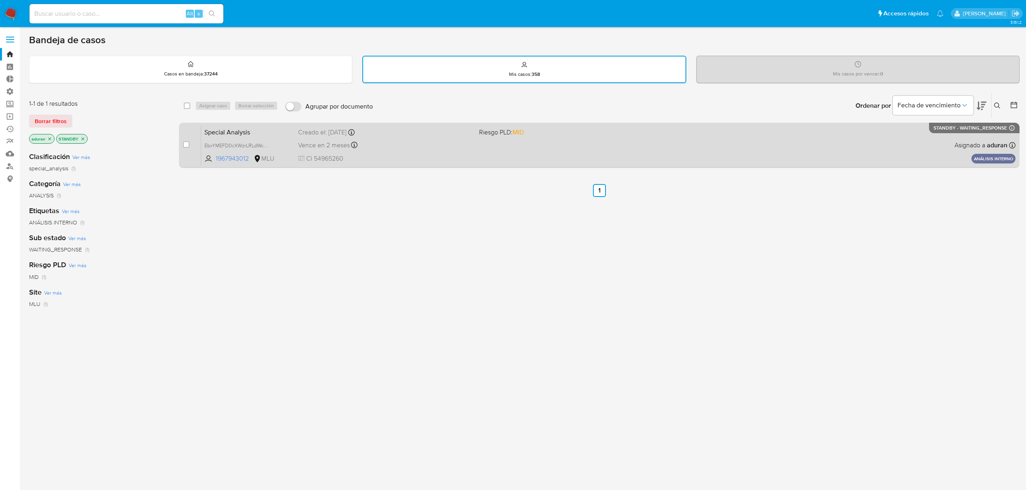
click at [626, 135] on span "Riesgo PLD: MID" at bounding box center [566, 131] width 174 height 11
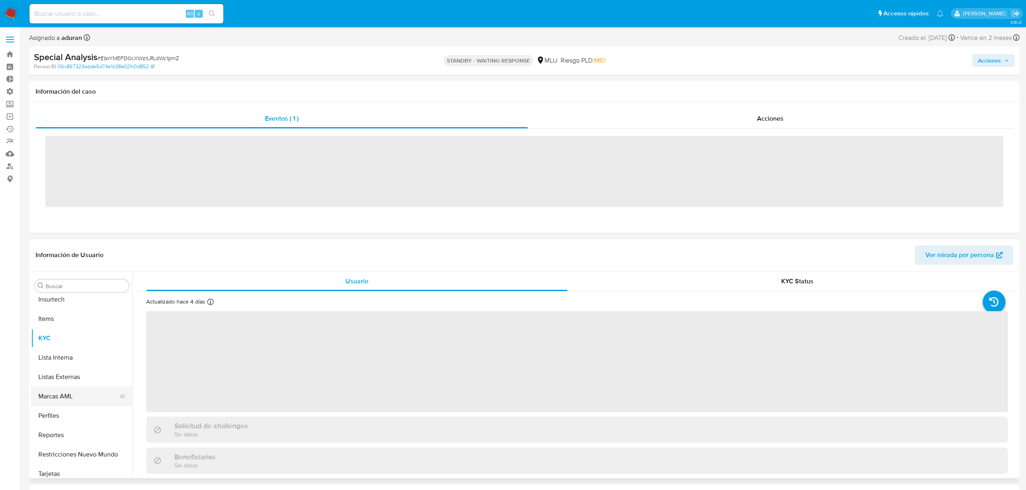
scroll to position [399, 0]
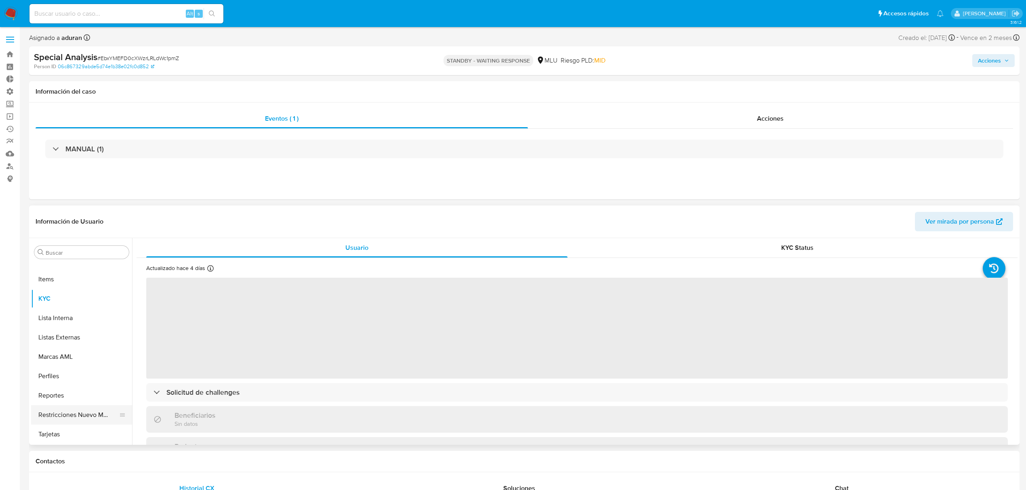
click at [73, 415] on button "Restricciones Nuevo Mundo" at bounding box center [78, 415] width 95 height 19
select select "10"
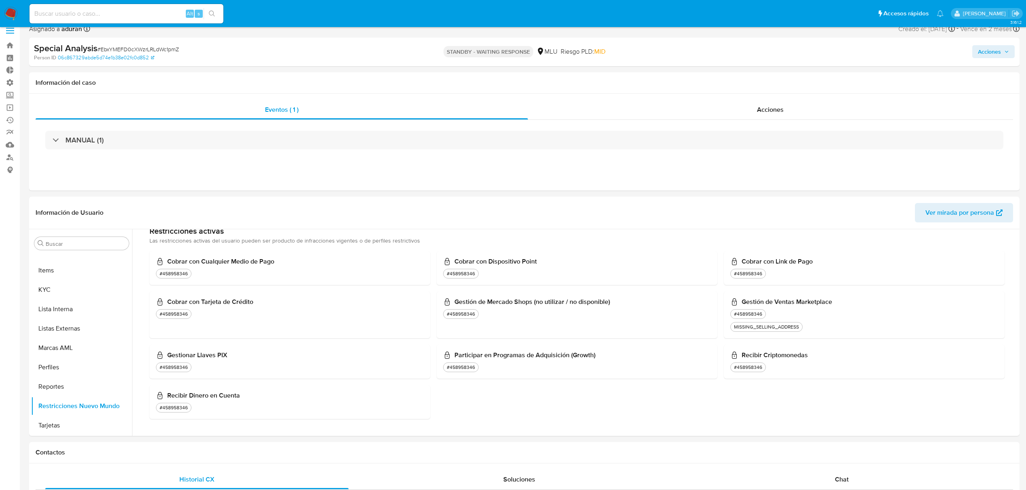
scroll to position [269, 0]
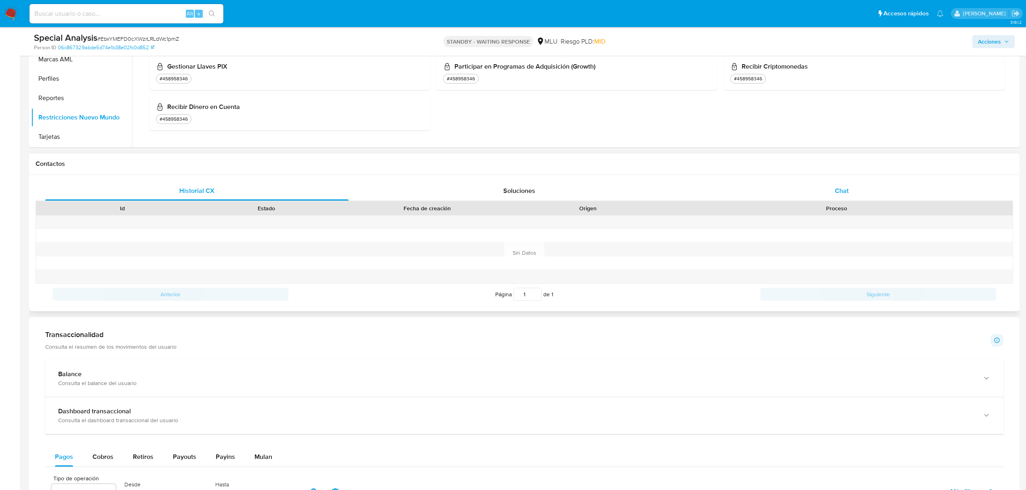
click at [841, 188] on span "Chat" at bounding box center [842, 190] width 14 height 9
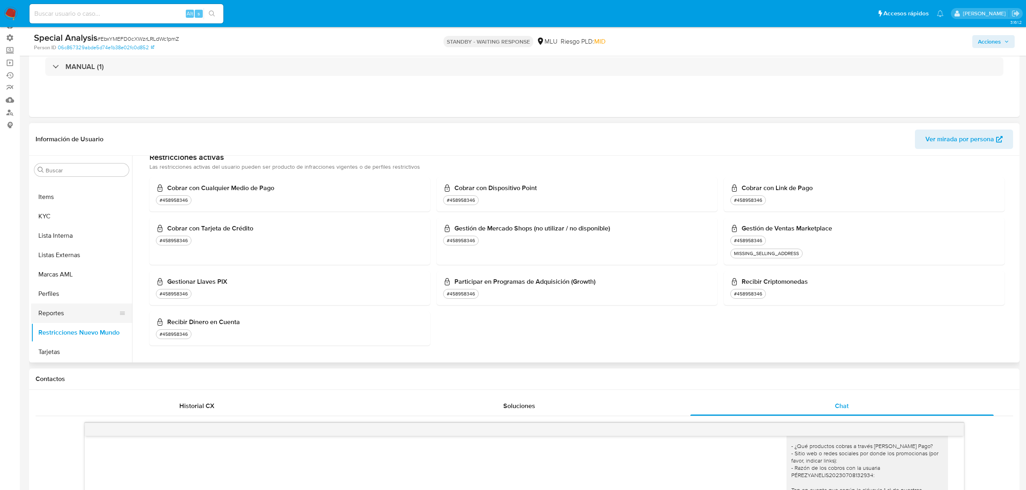
scroll to position [238, 0]
click at [78, 280] on button "Historial de conversaciones" at bounding box center [78, 280] width 95 height 19
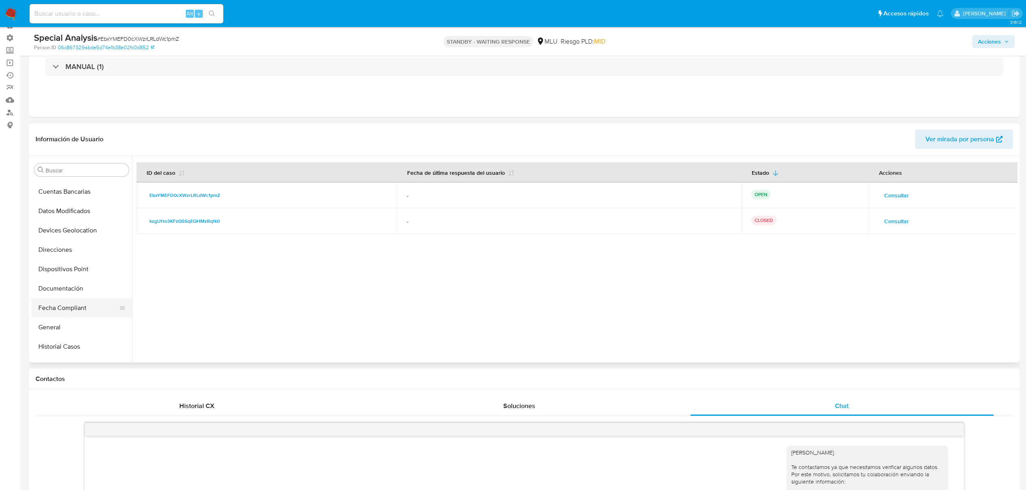
scroll to position [130, 0]
click at [74, 349] on button "Historial Casos" at bounding box center [78, 350] width 95 height 19
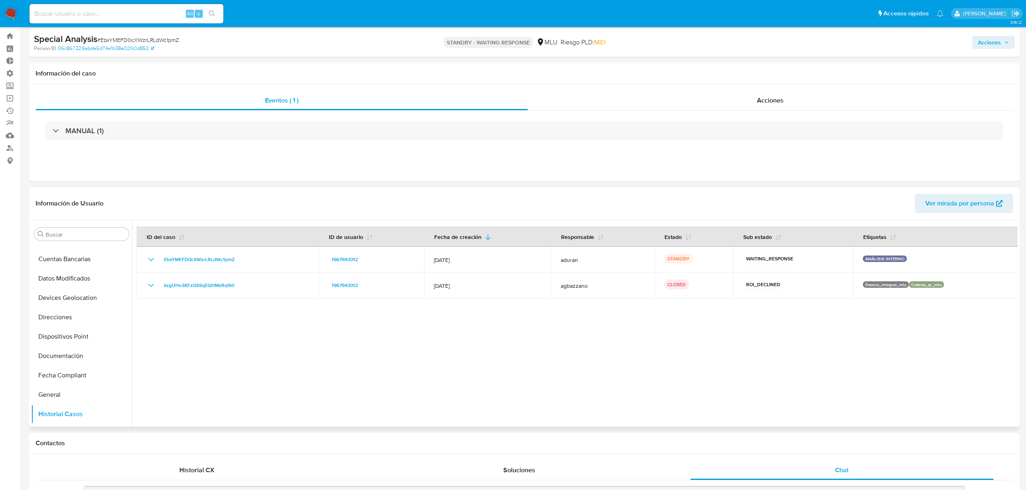
scroll to position [0, 0]
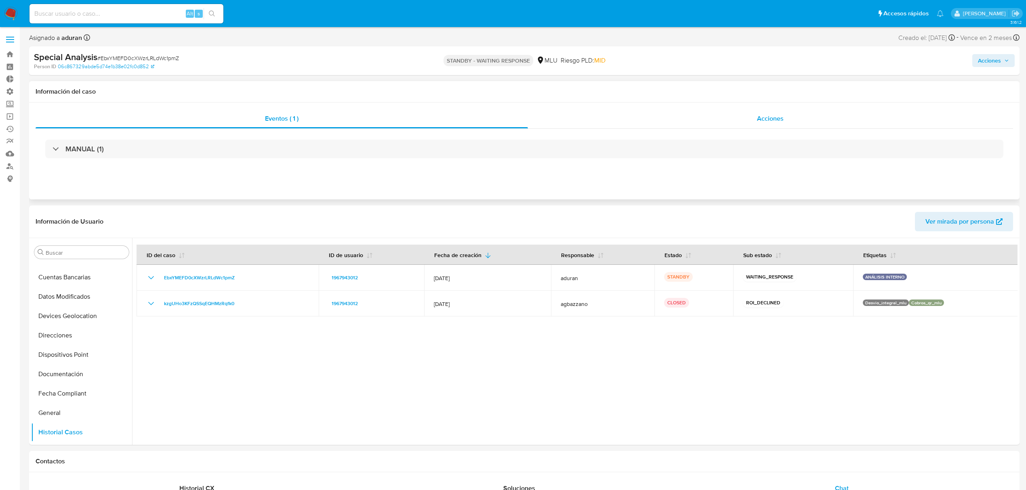
click at [736, 112] on div "Acciones" at bounding box center [771, 118] width 486 height 19
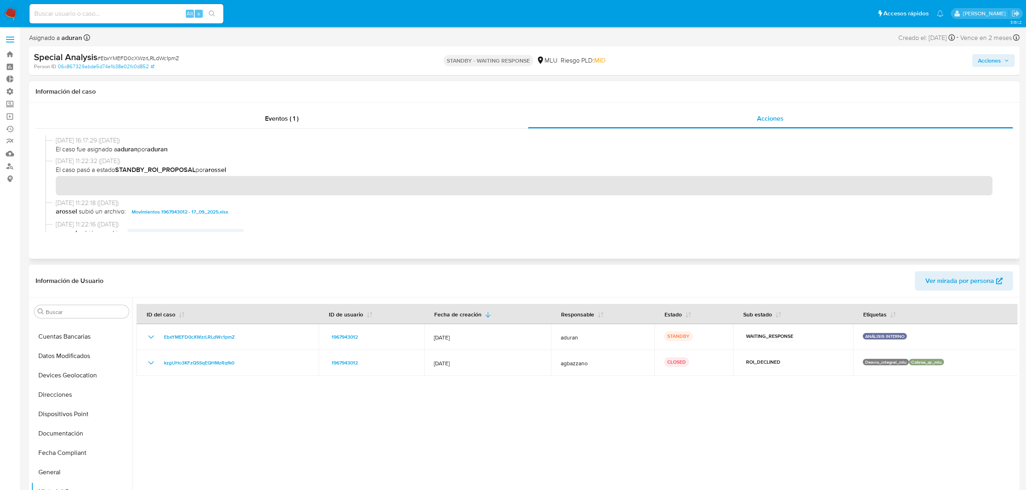
scroll to position [323, 0]
